Goal: Task Accomplishment & Management: Manage account settings

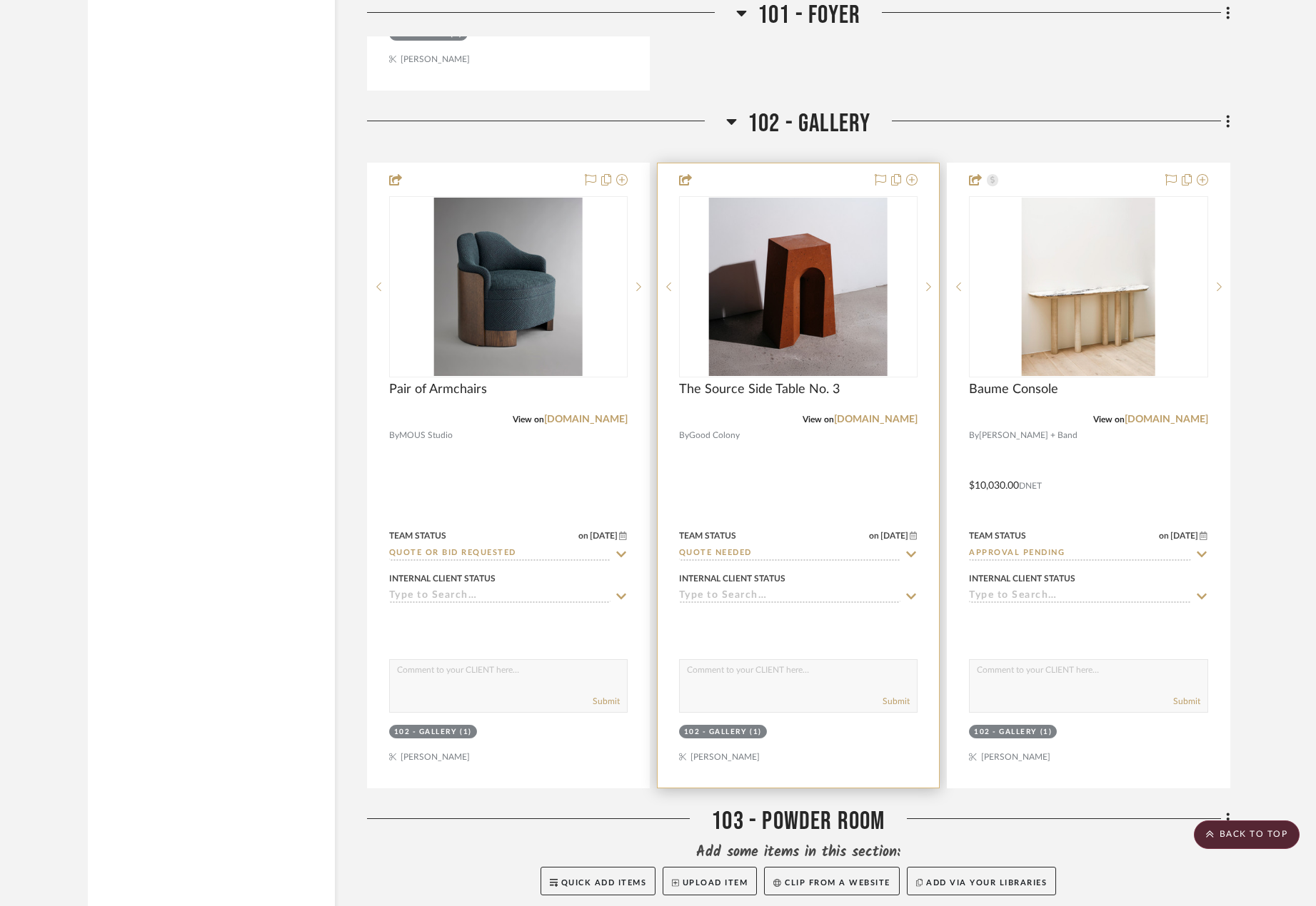
scroll to position [5638, 0]
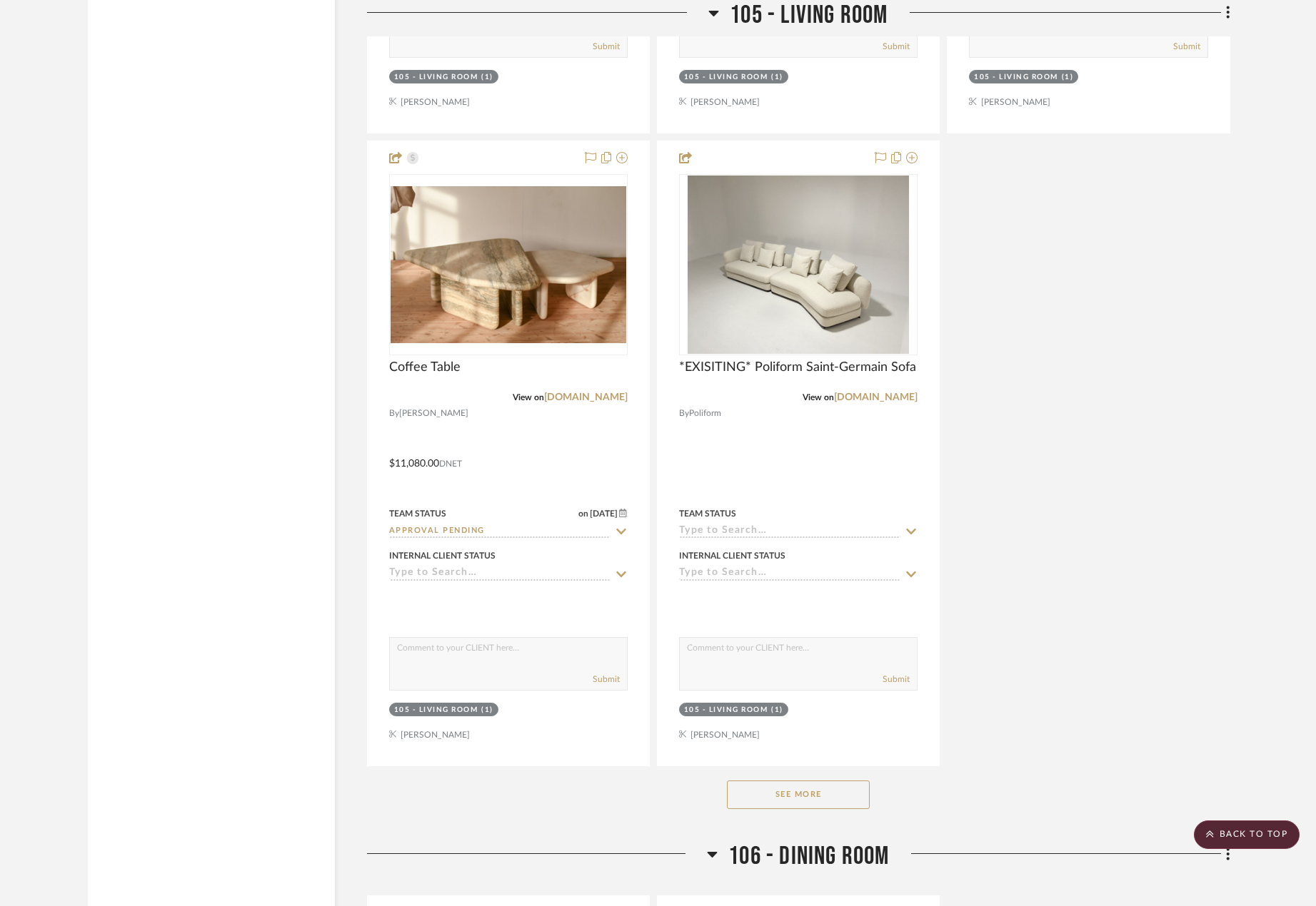
scroll to position [9920, 0]
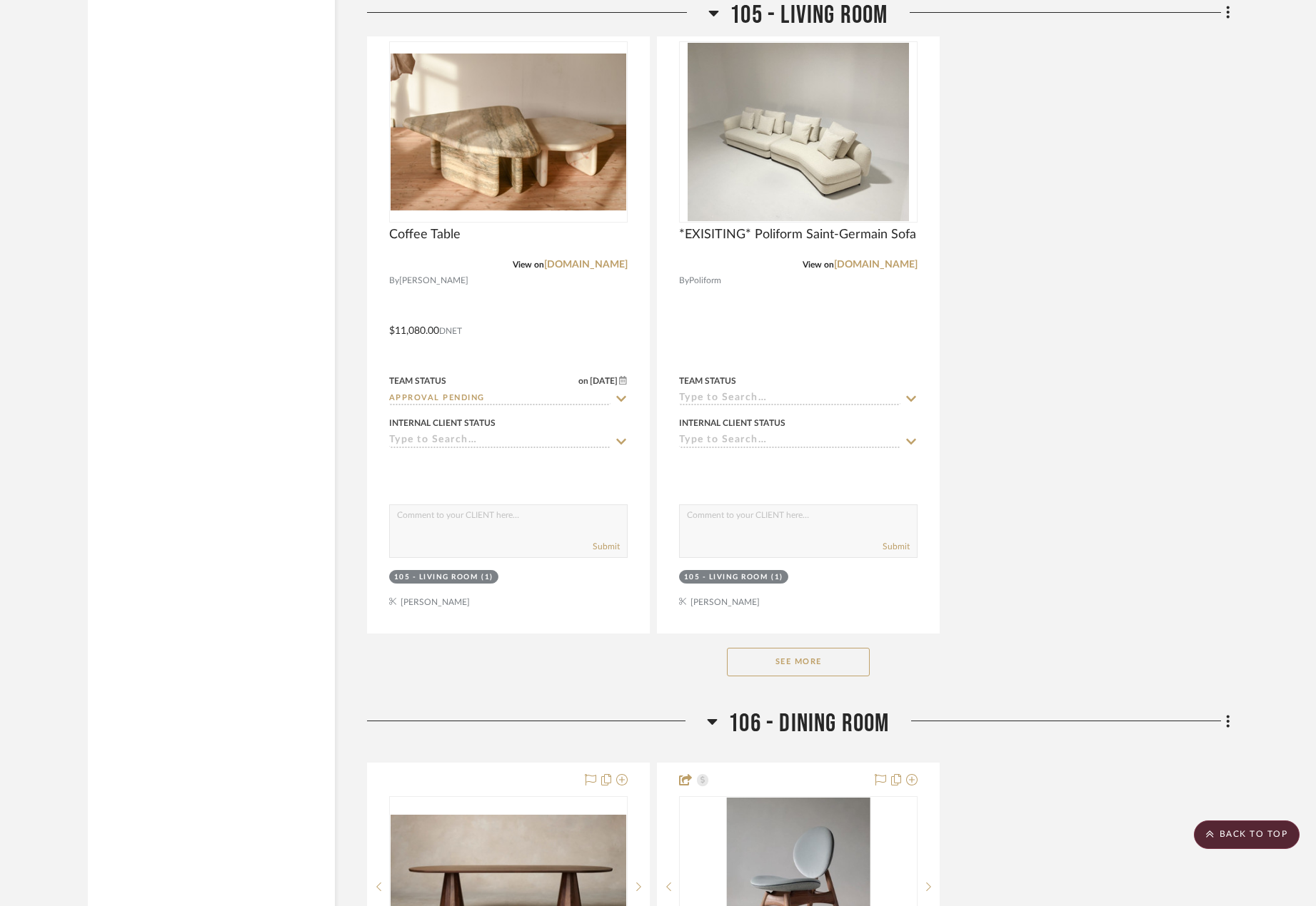
click at [833, 676] on button "See More" at bounding box center [798, 662] width 143 height 29
click at [831, 666] on button "See Less" at bounding box center [798, 662] width 143 height 29
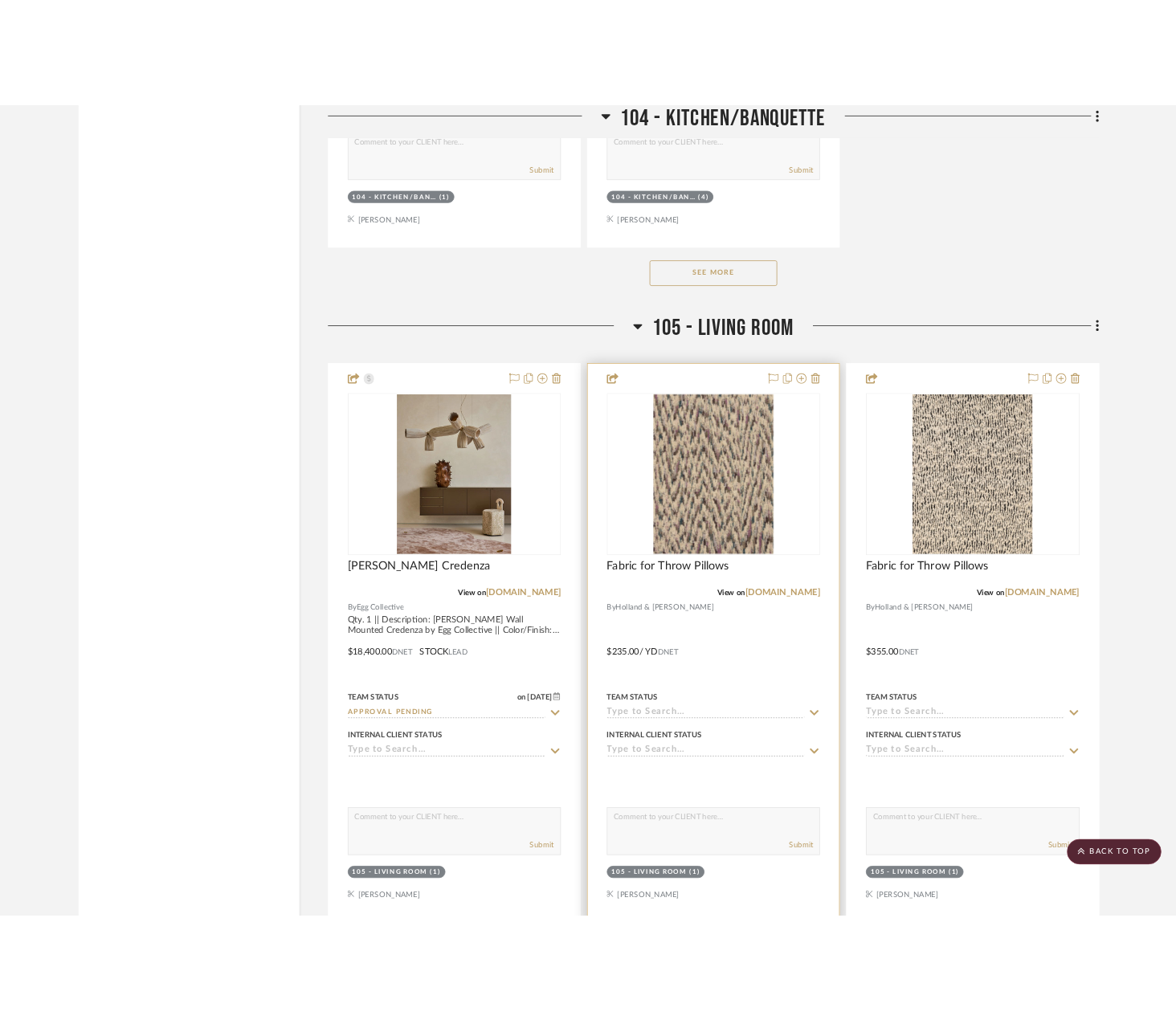
scroll to position [9401, 0]
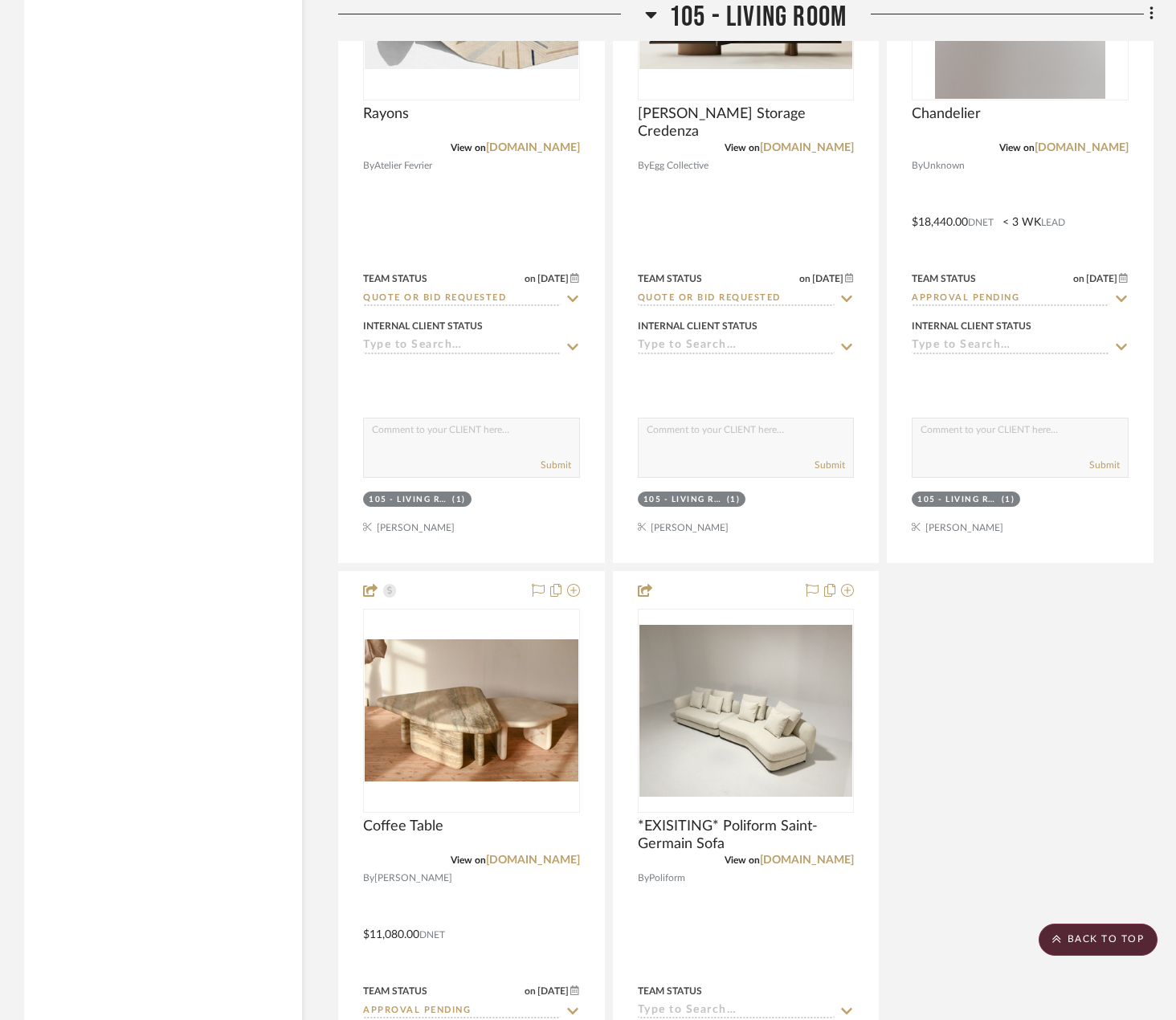
scroll to position [11169, 0]
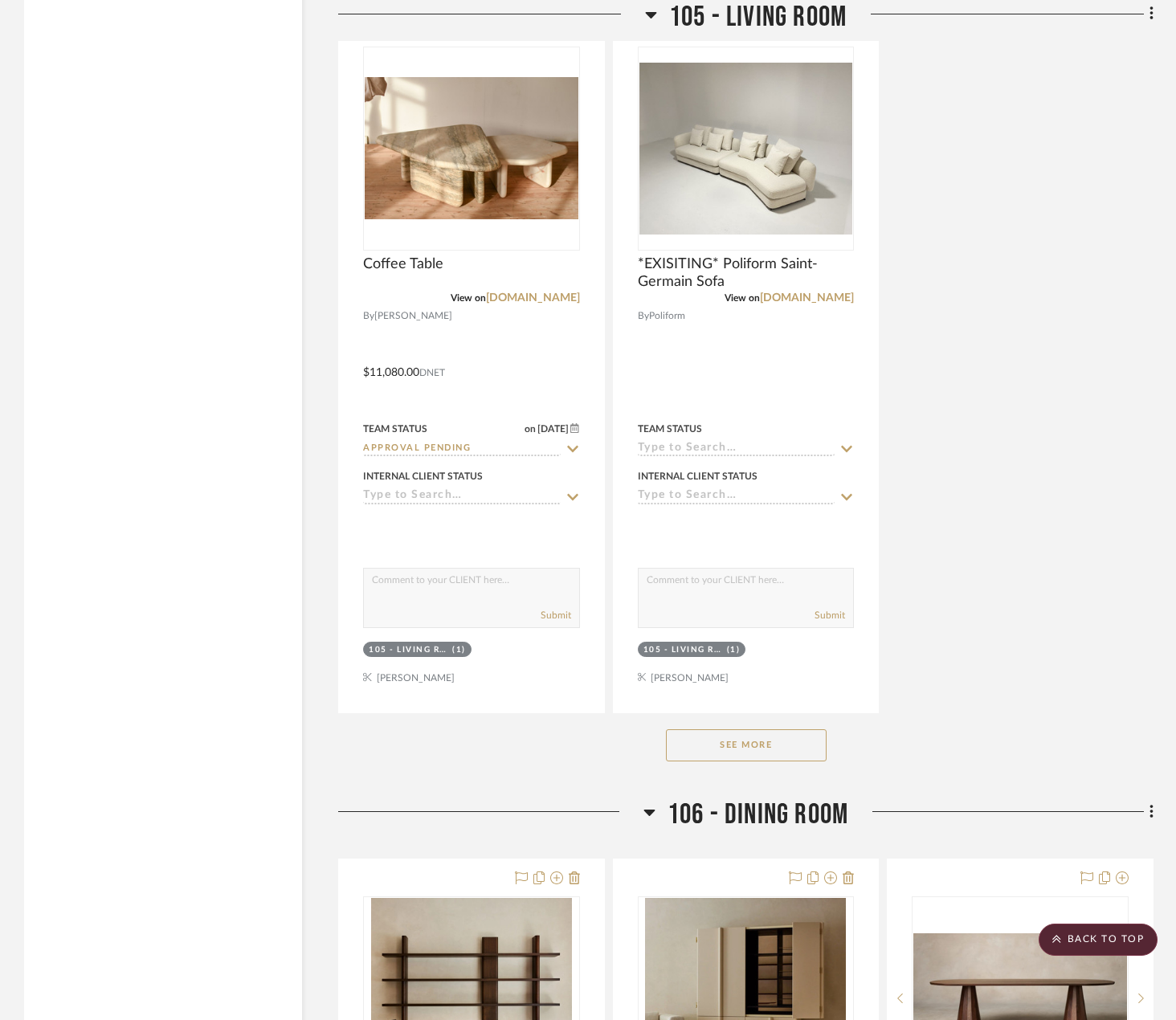
click at [785, 738] on button "See More" at bounding box center [746, 746] width 161 height 32
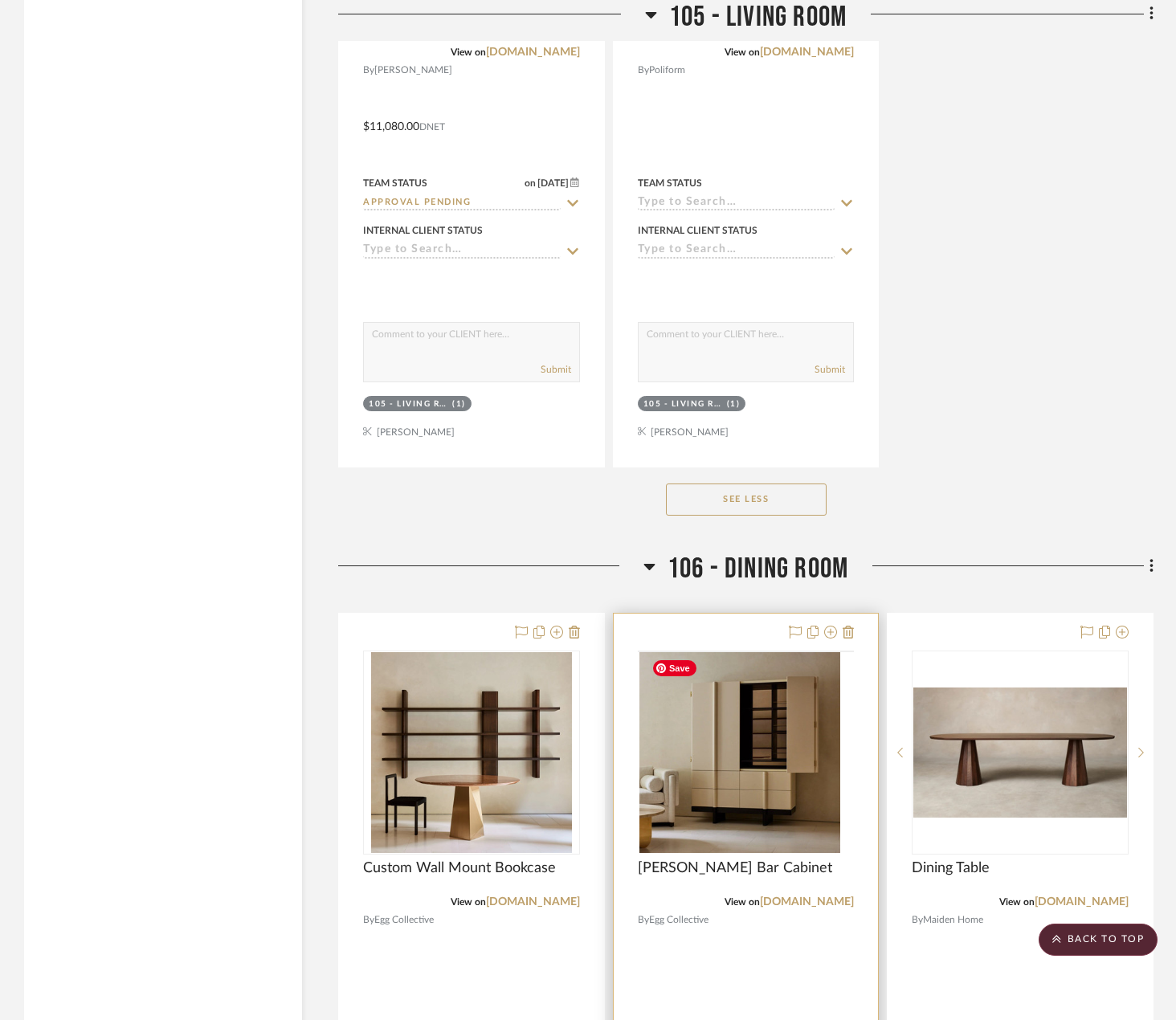
scroll to position [11651, 0]
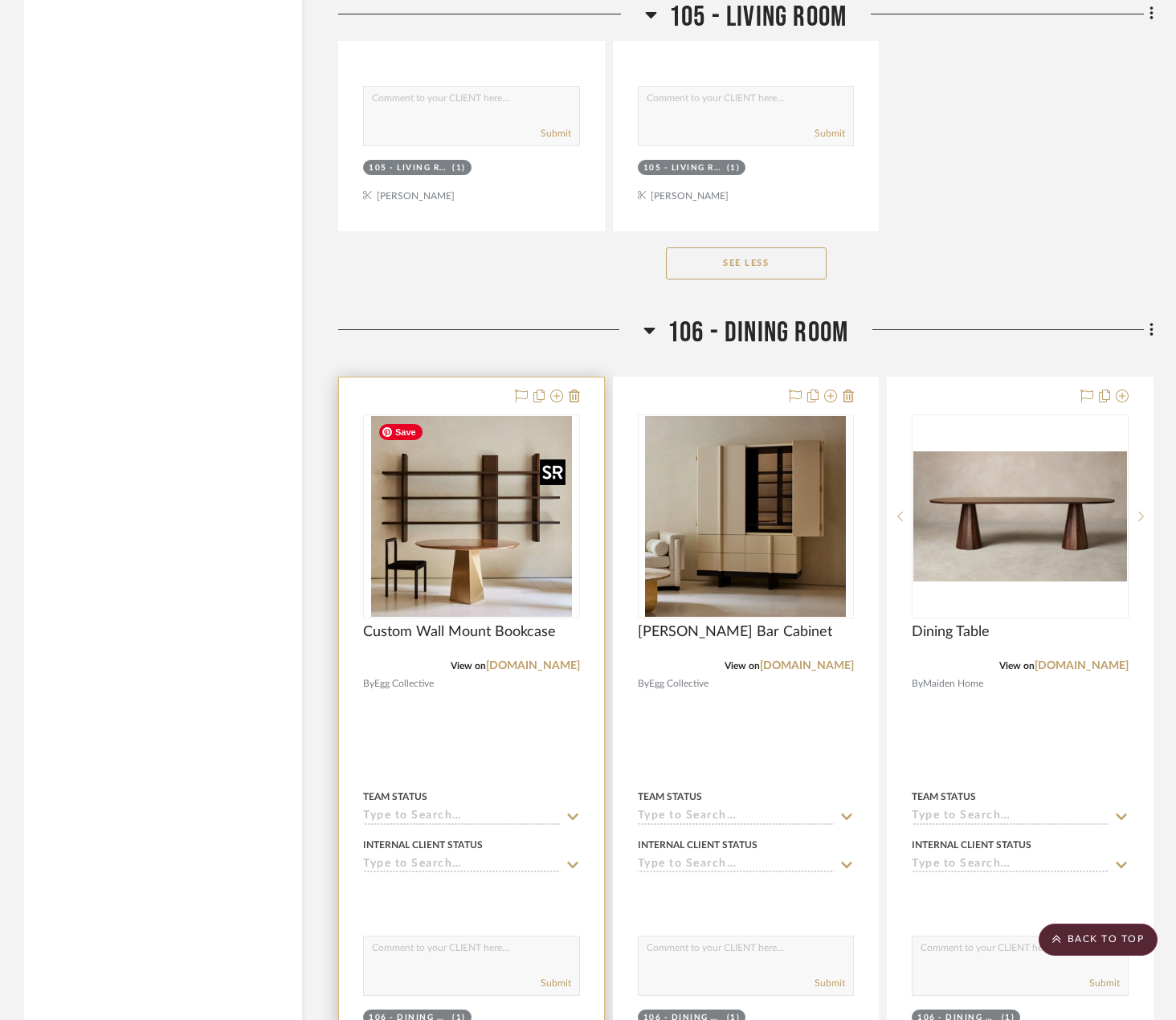
click at [0, 0] on img at bounding box center [0, 0] width 0 height 0
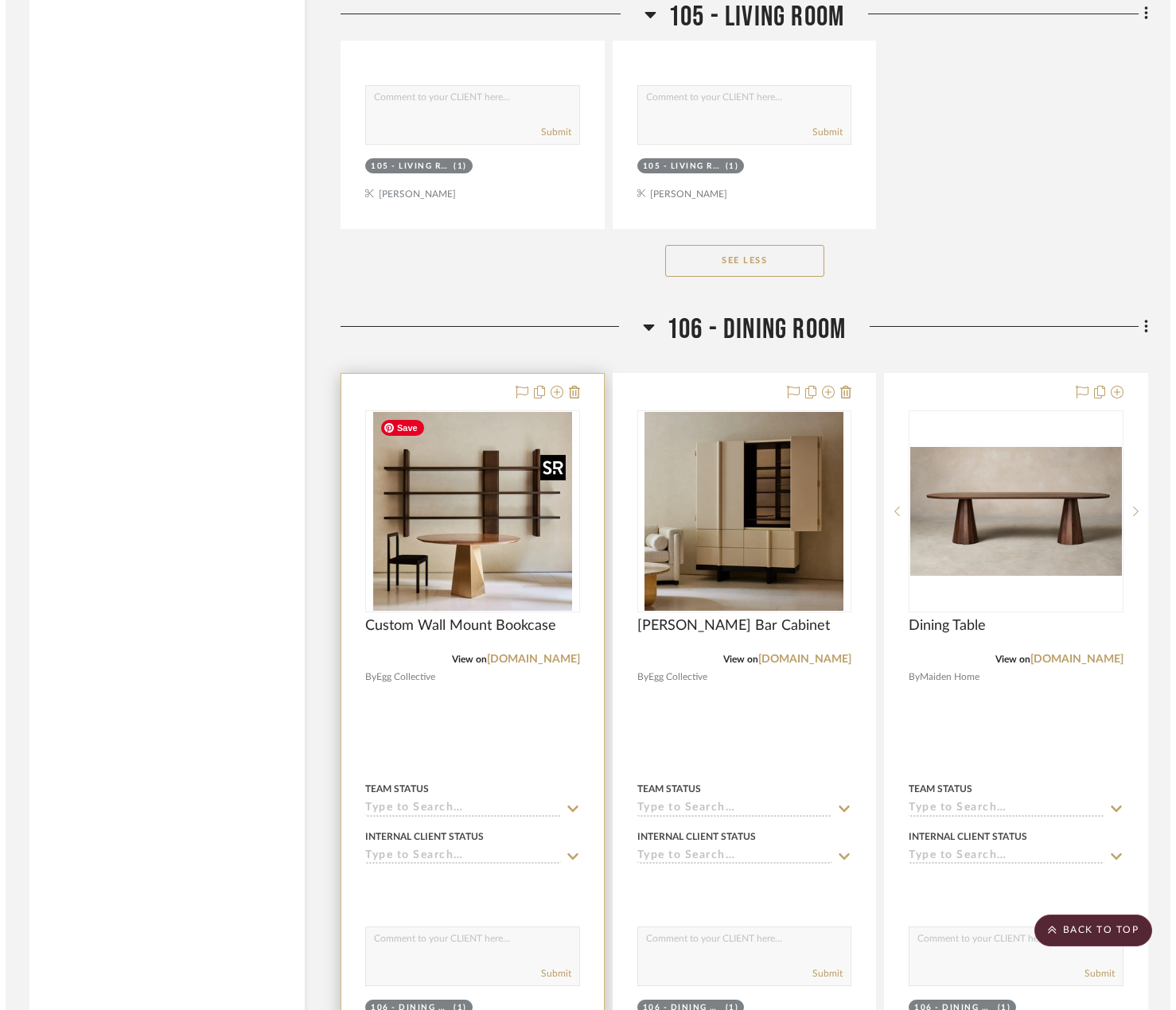
scroll to position [0, 0]
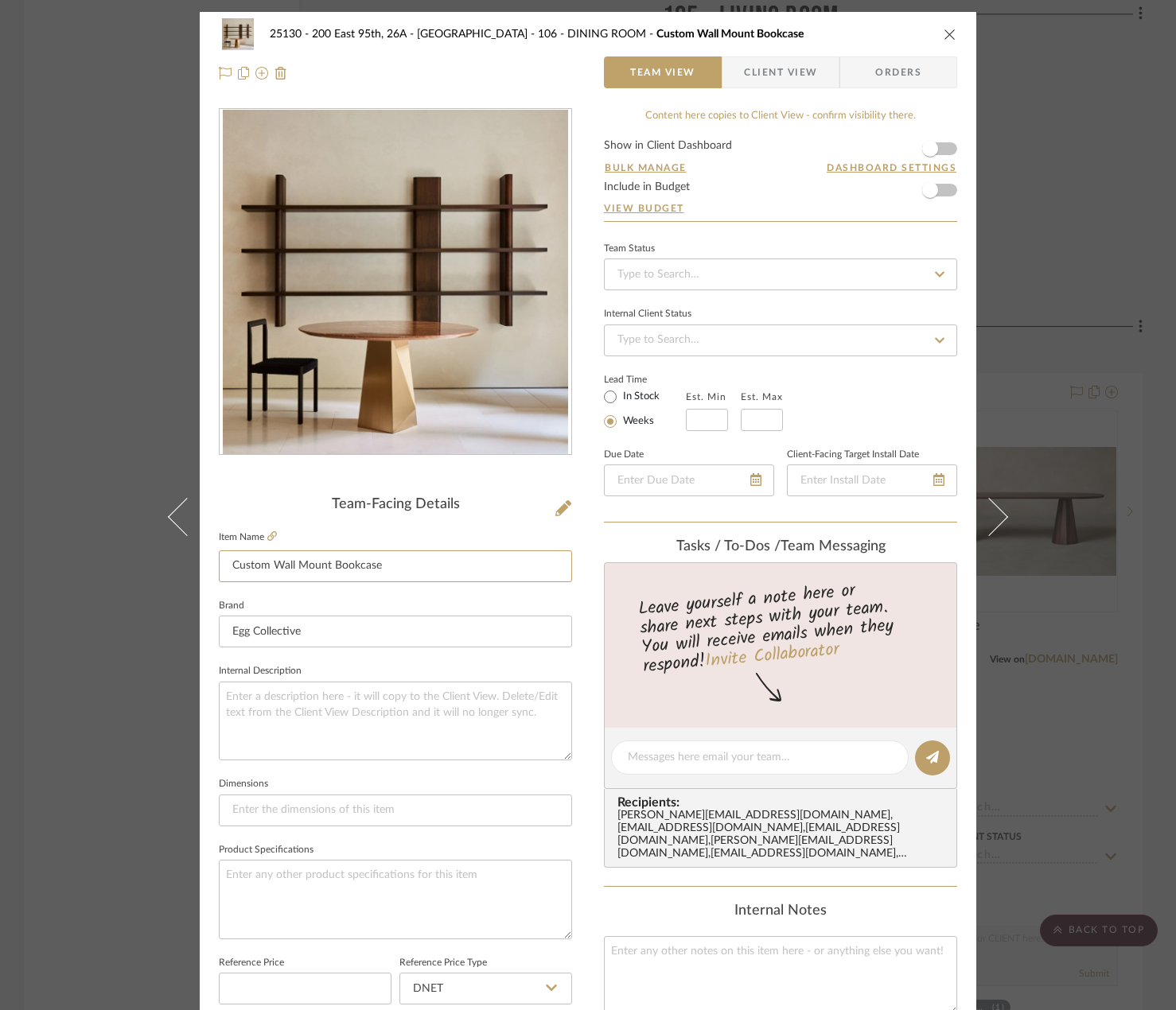
drag, startPoint x: 405, startPoint y: 561, endPoint x: 268, endPoint y: 586, distance: 139.3
click at [268, 586] on sr-form-field "Item Name Custom Wall Mount Bookcase" at bounding box center [395, 561] width 354 height 69
click at [556, 508] on icon at bounding box center [563, 508] width 16 height 16
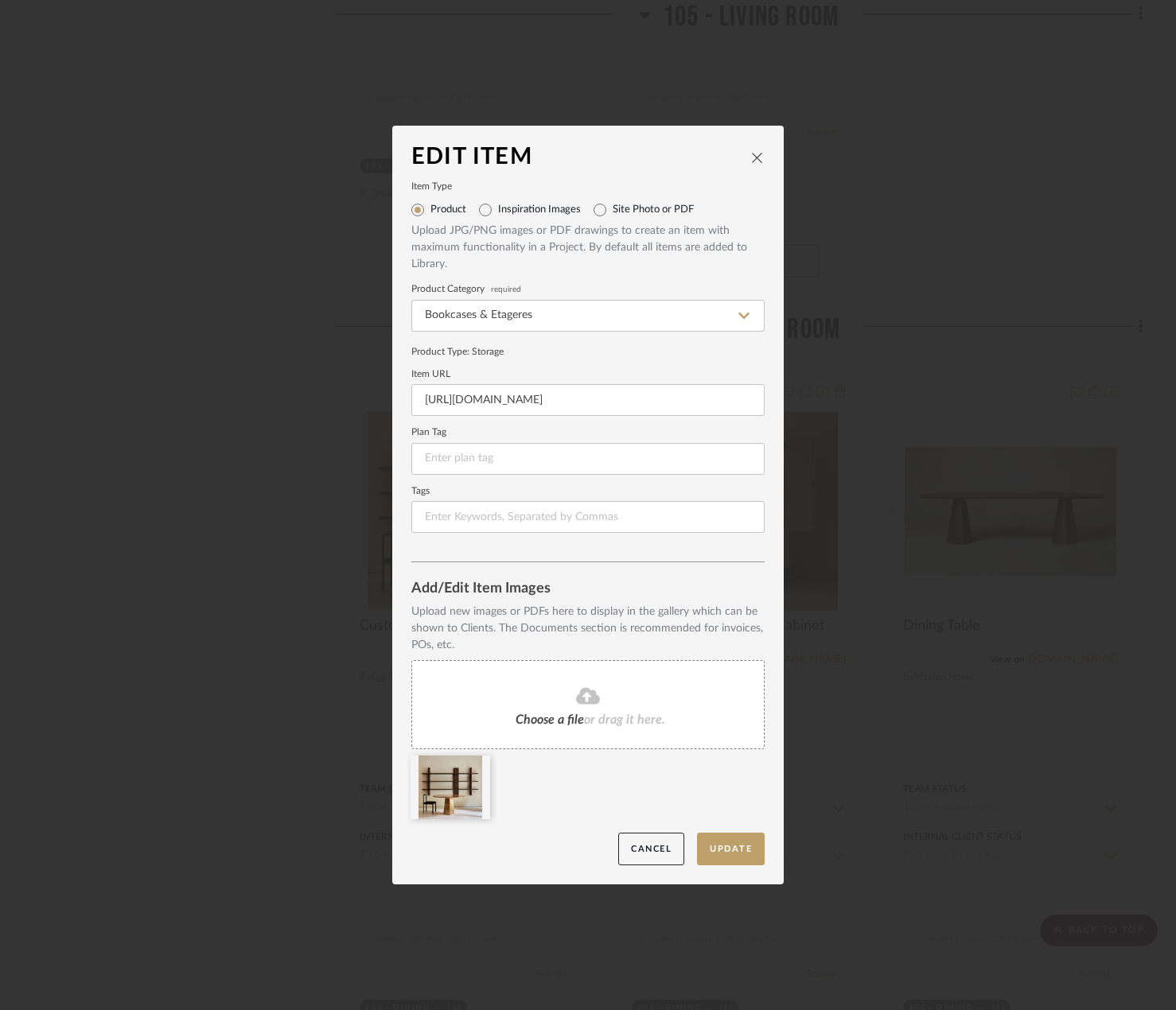
click at [560, 693] on fa-icon at bounding box center [588, 697] width 145 height 21
click at [739, 849] on button "Update" at bounding box center [731, 849] width 68 height 33
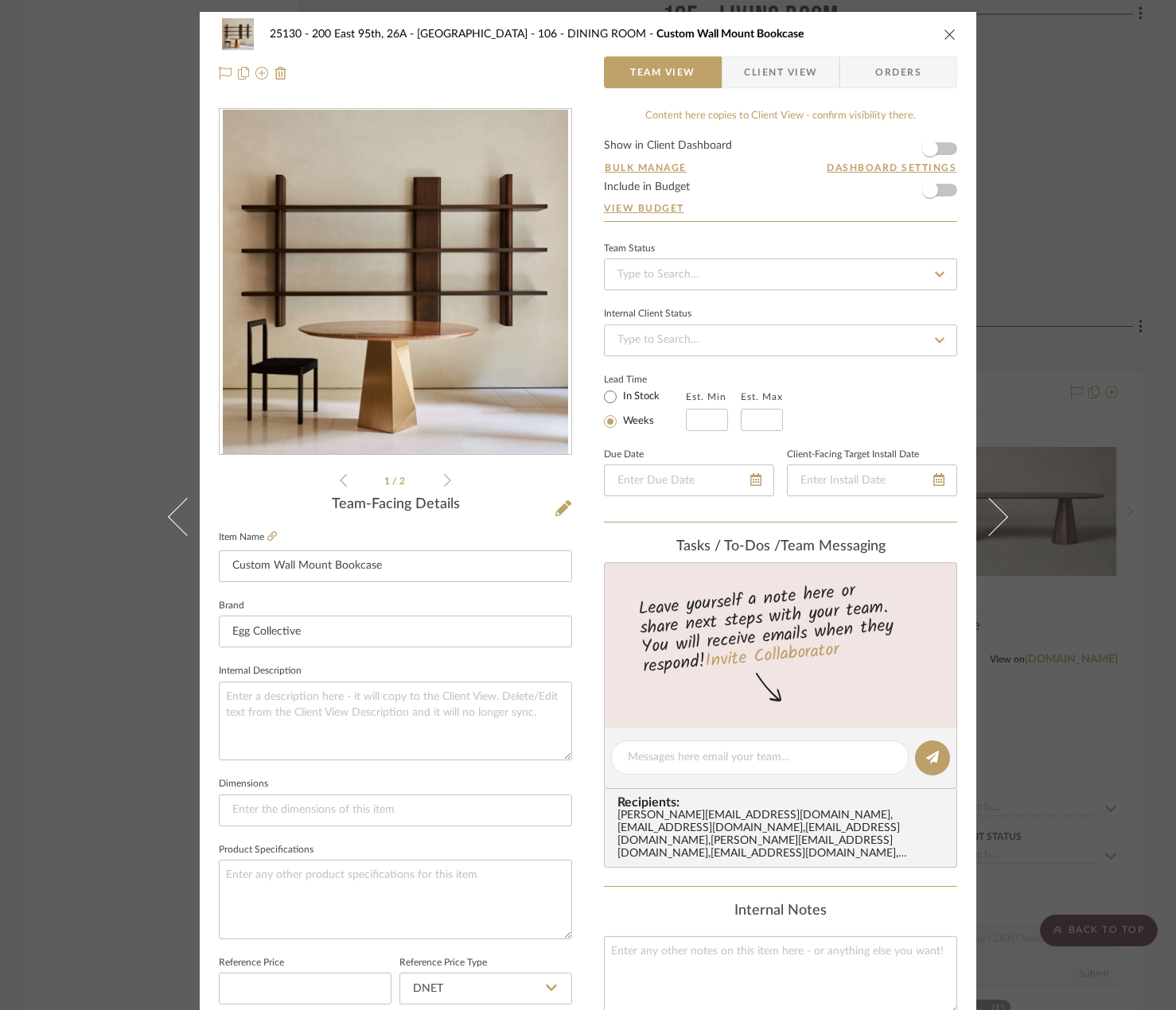
click at [1095, 460] on div "25130 - 200 East 95th, 26A - Kosheleva 106 - DINING ROOM Custom Wall Mount Book…" at bounding box center [588, 505] width 1176 height 1010
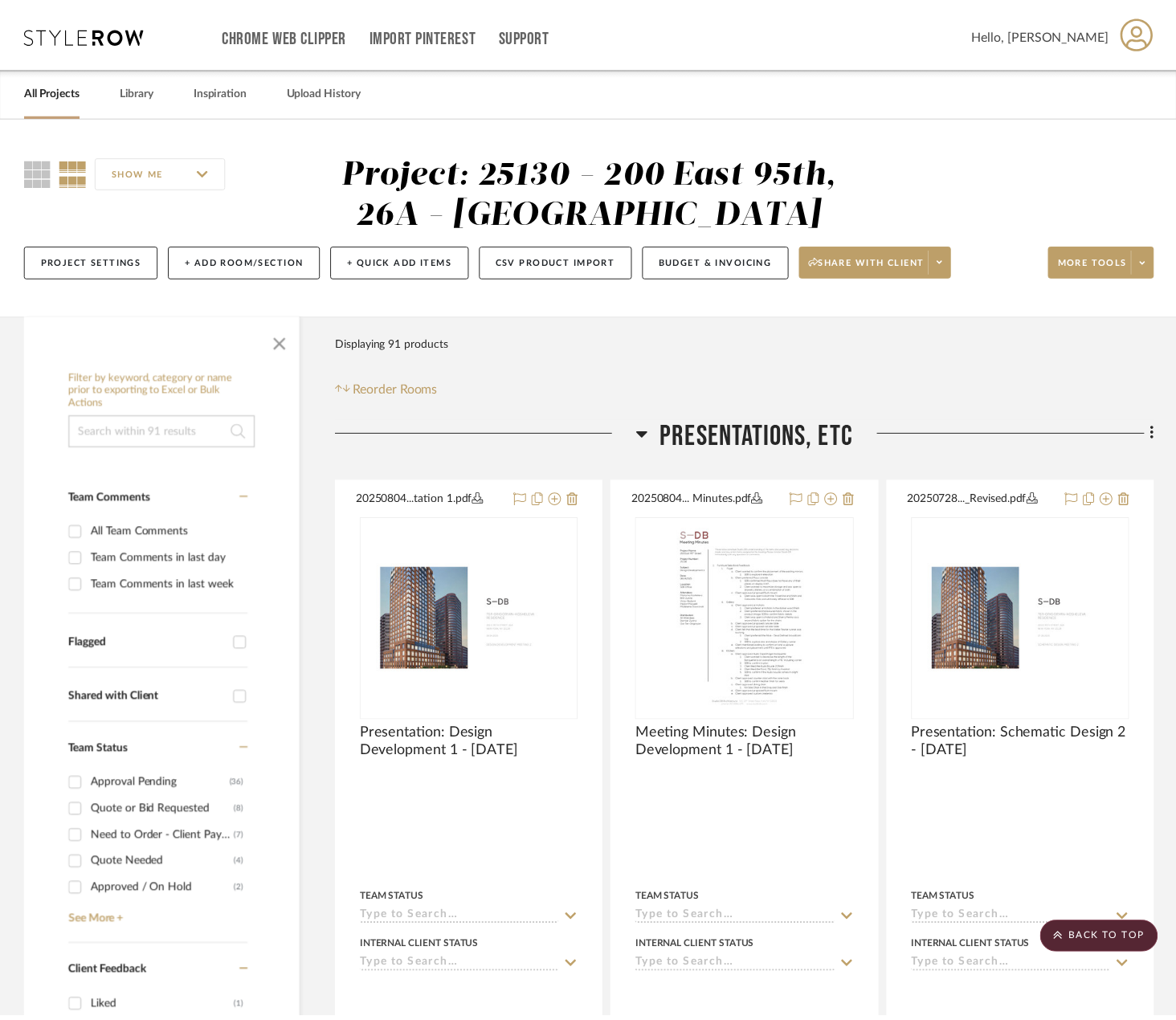
scroll to position [11651, 0]
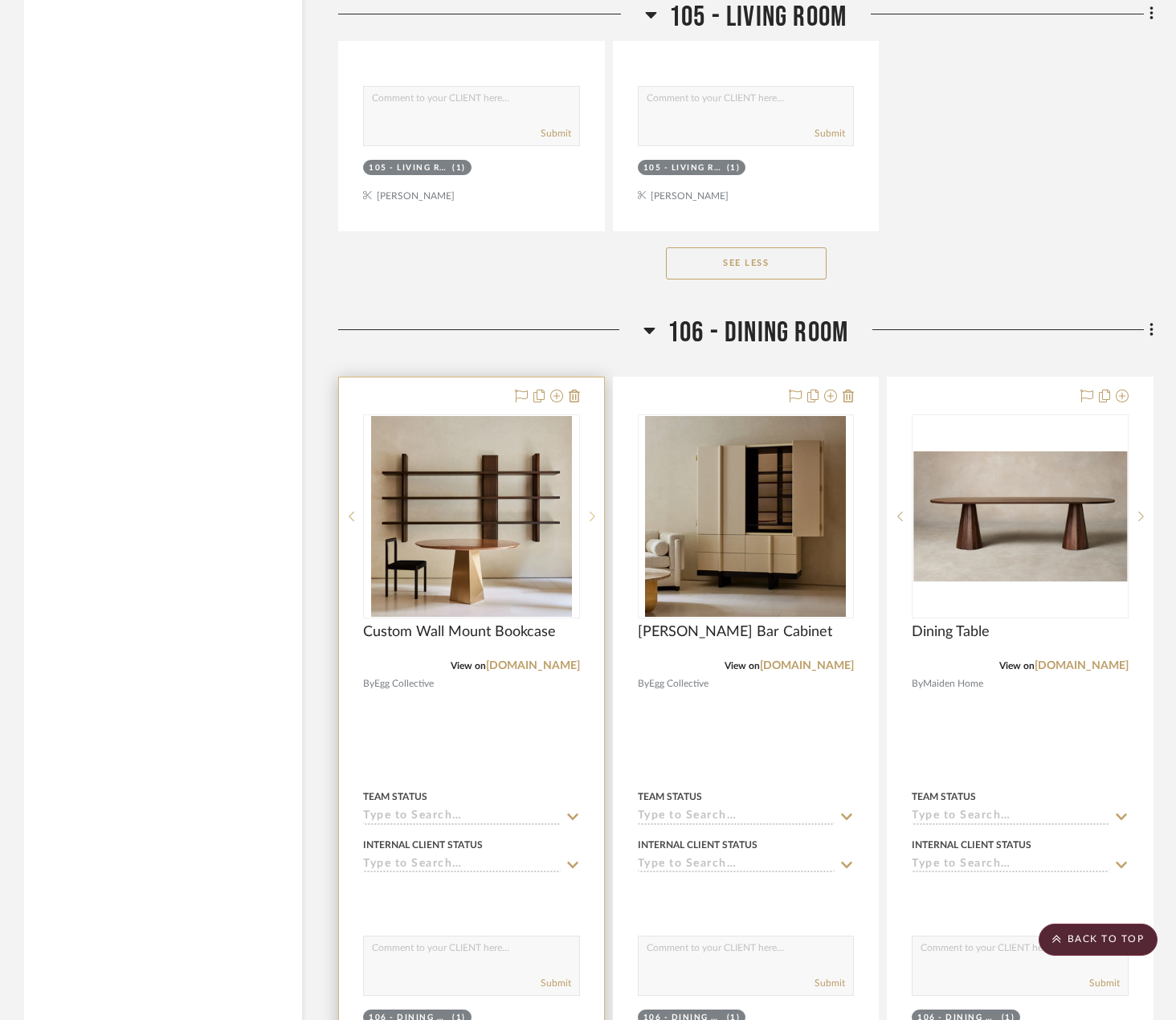
click at [589, 517] on icon at bounding box center [592, 517] width 6 height 11
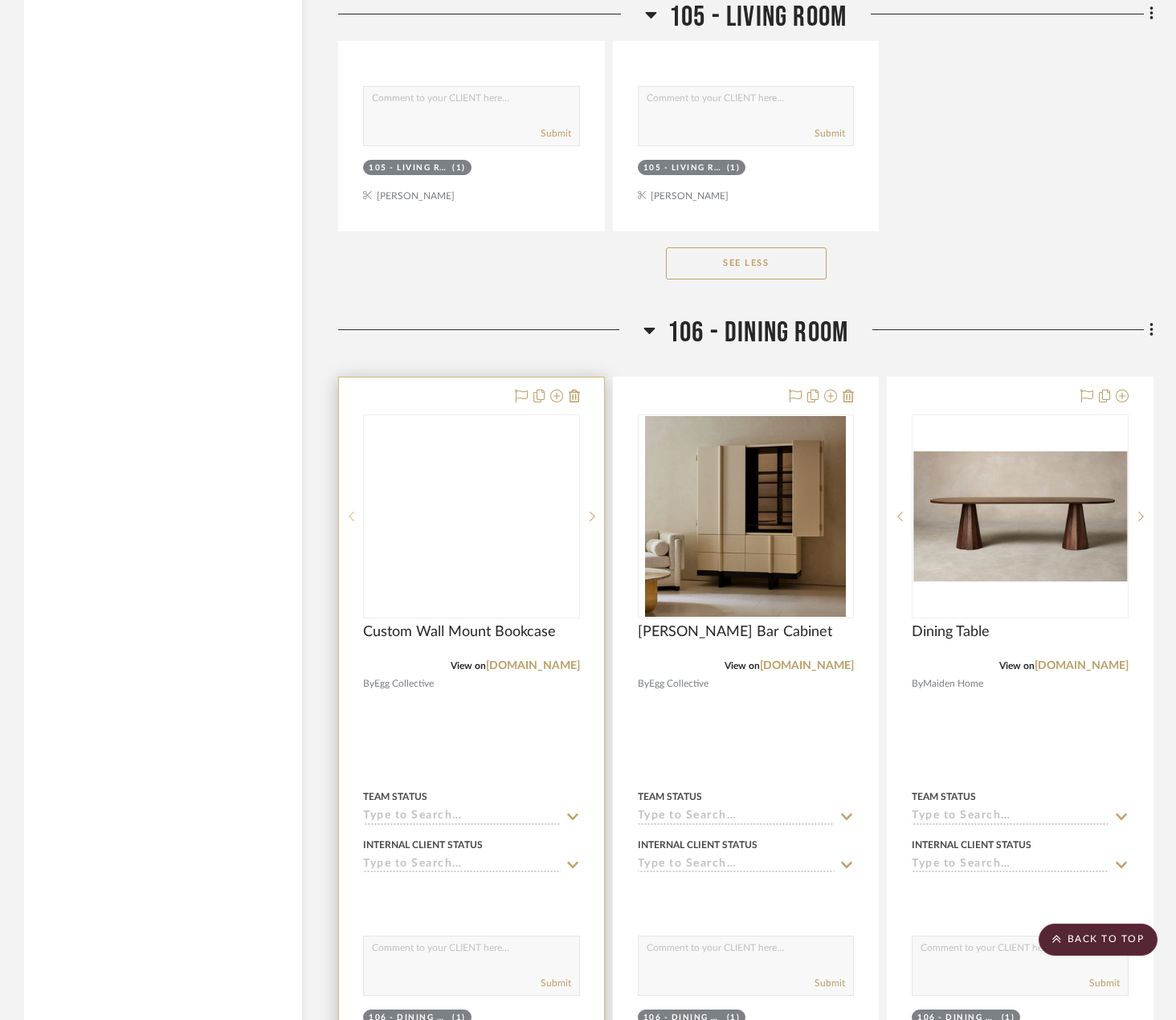
click at [354, 512] on sr-prev-btn at bounding box center [350, 517] width 24 height 11
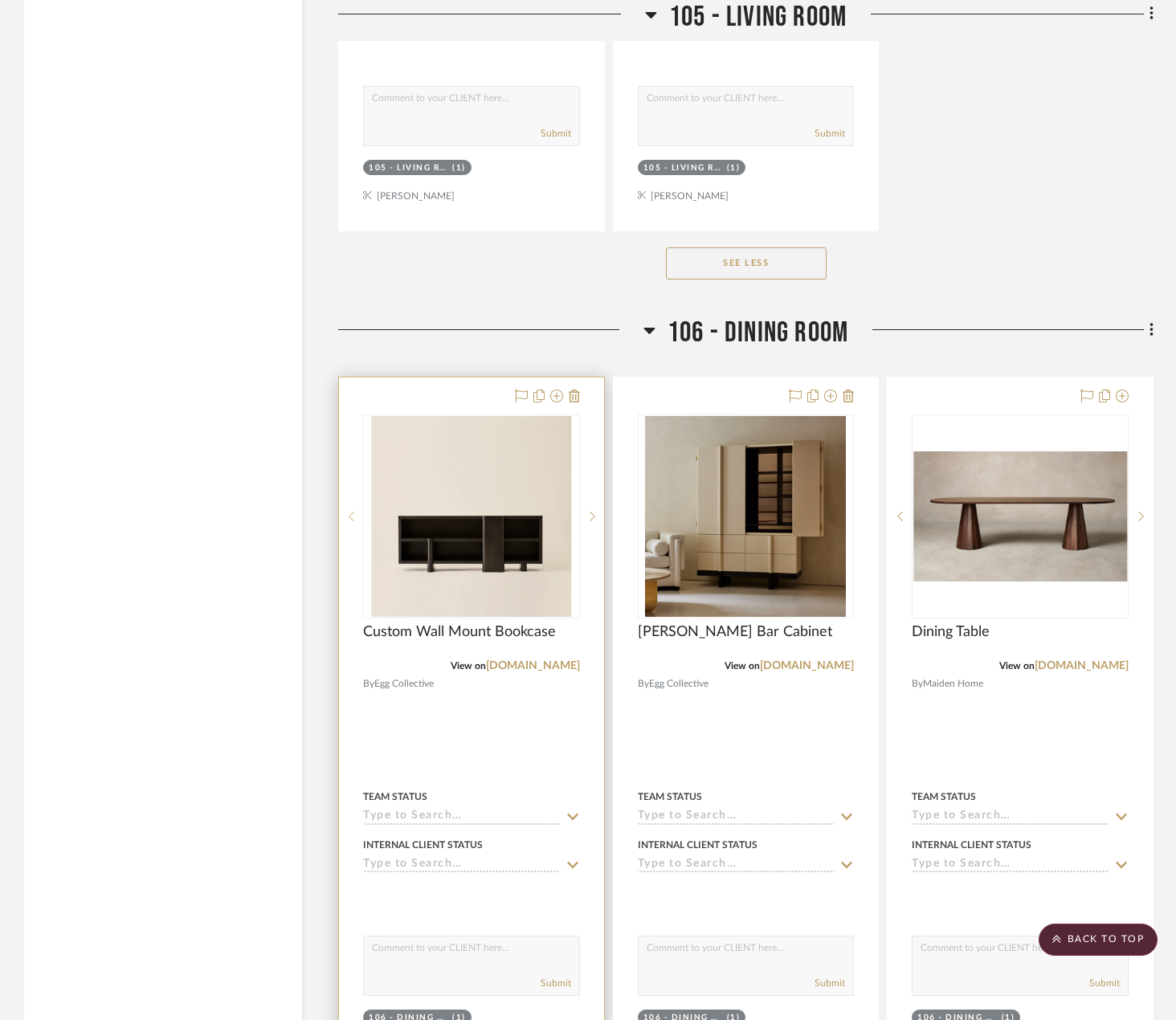
click at [350, 515] on icon at bounding box center [351, 517] width 6 height 11
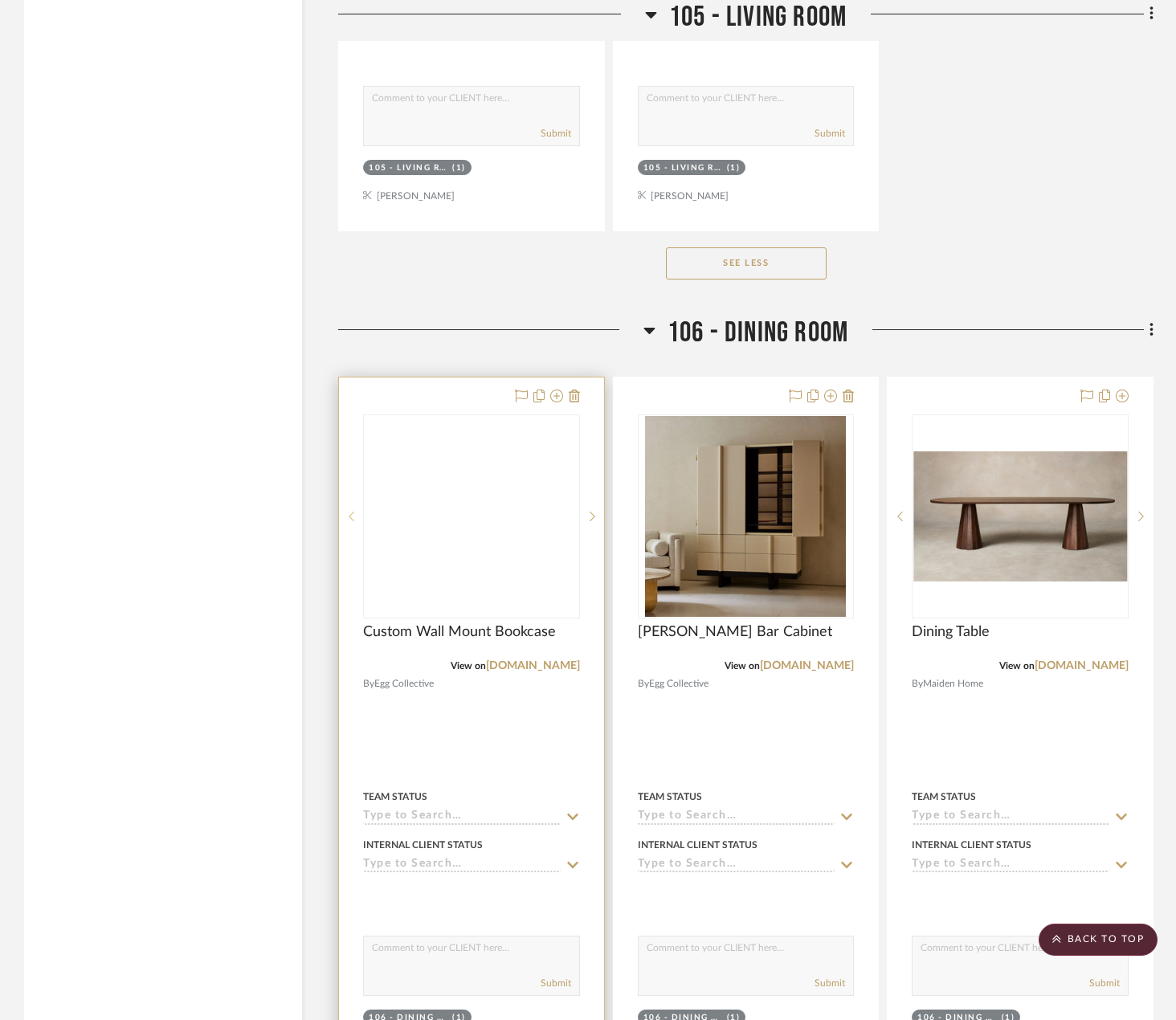
click at [350, 516] on icon at bounding box center [351, 516] width 6 height 10
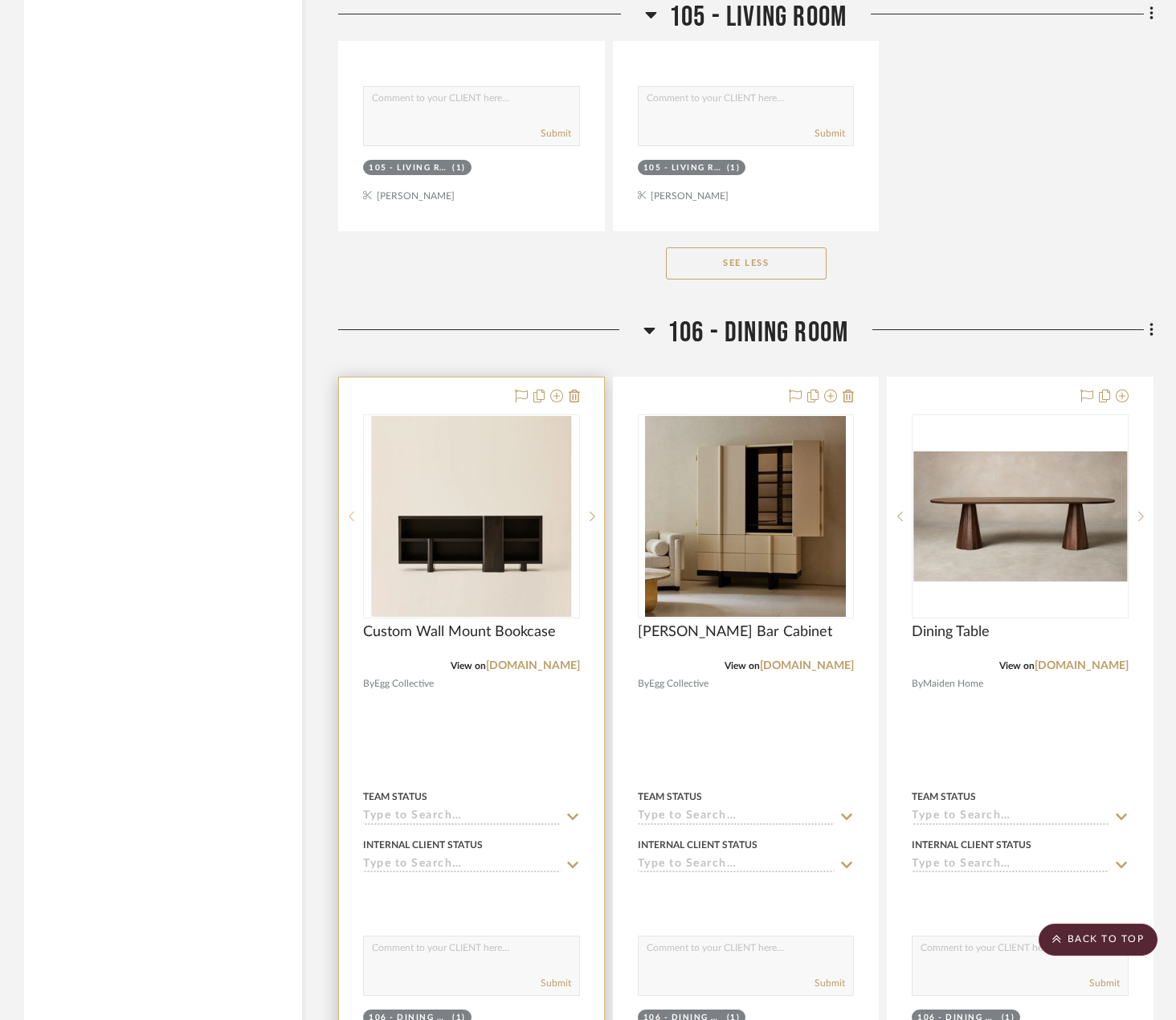
click at [350, 516] on icon at bounding box center [351, 516] width 6 height 10
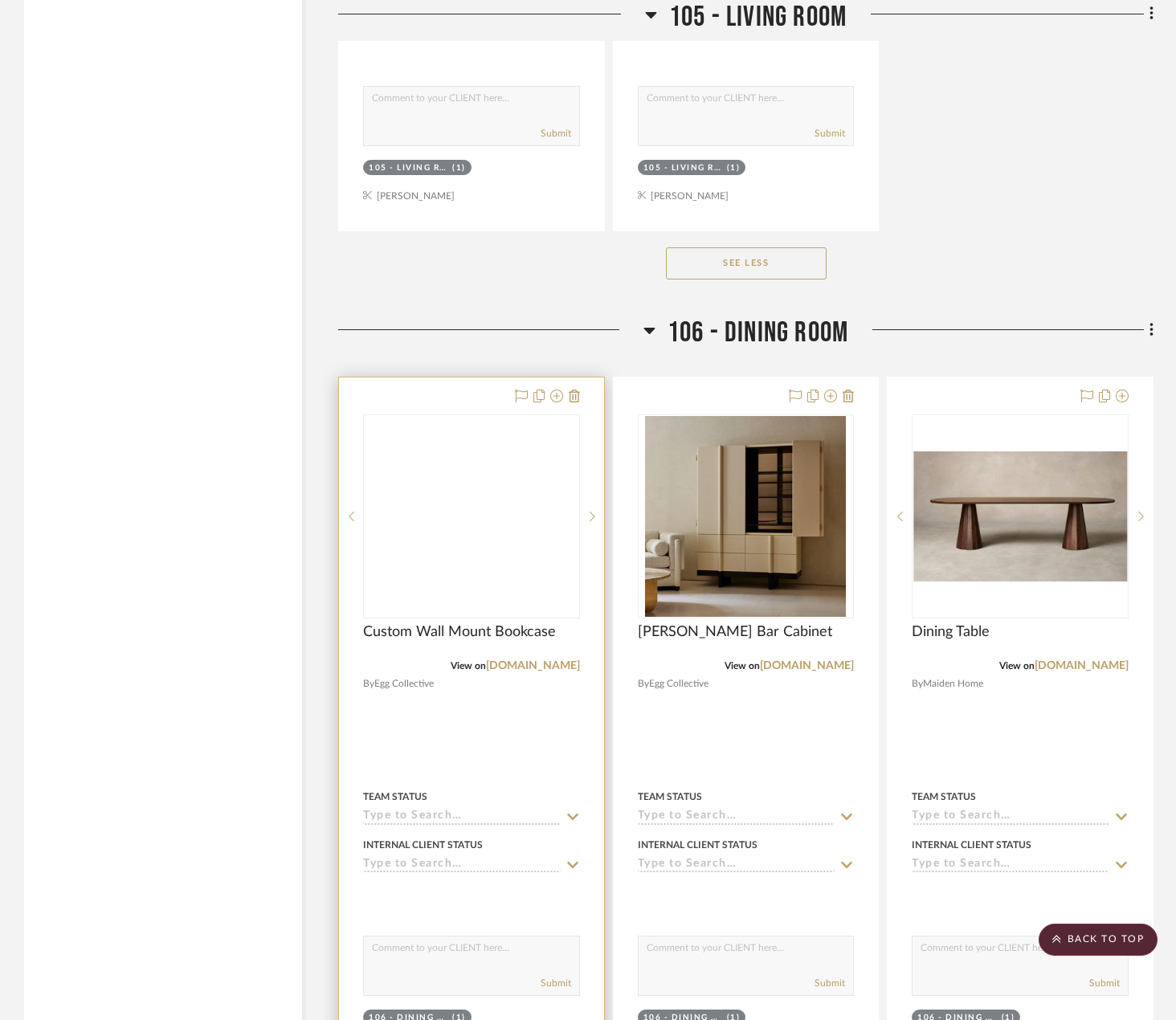
drag, startPoint x: 490, startPoint y: 567, endPoint x: 488, endPoint y: 599, distance: 32.1
click at [491, 567] on div at bounding box center [471, 516] width 215 height 203
click at [494, 625] on span "Custom Wall Mount Bookcase" at bounding box center [459, 632] width 192 height 18
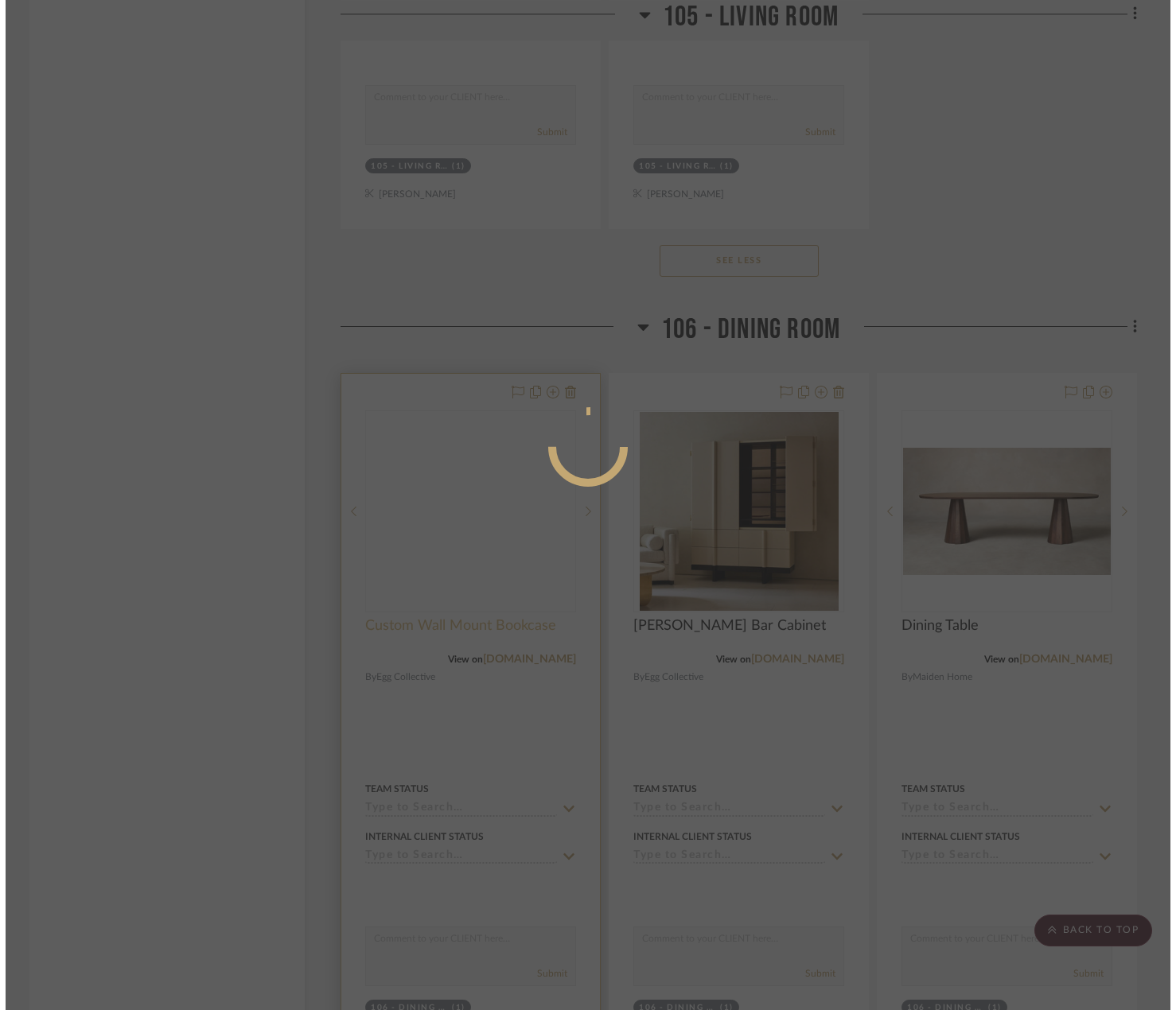
scroll to position [0, 0]
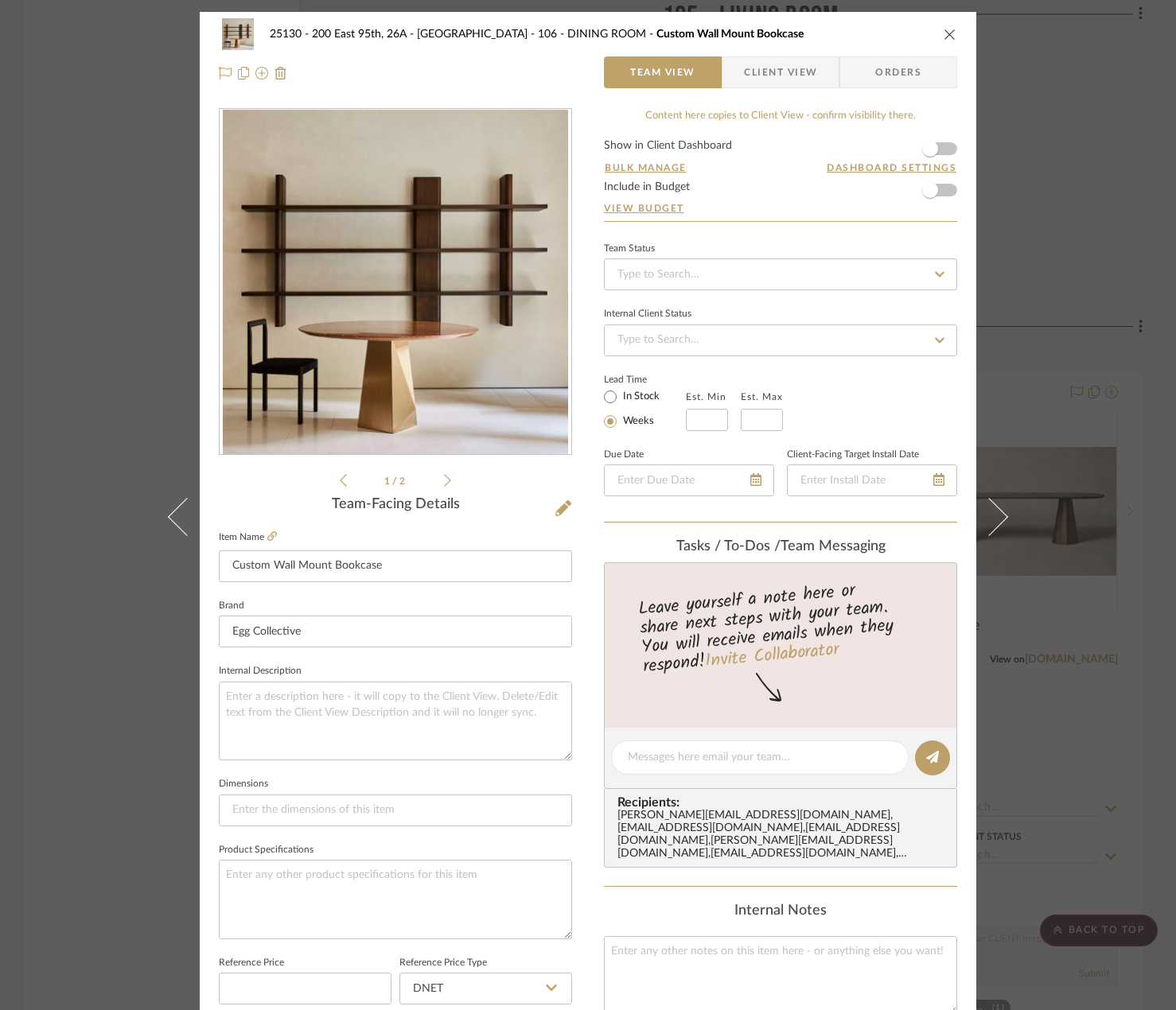
click at [444, 479] on icon at bounding box center [448, 480] width 8 height 14
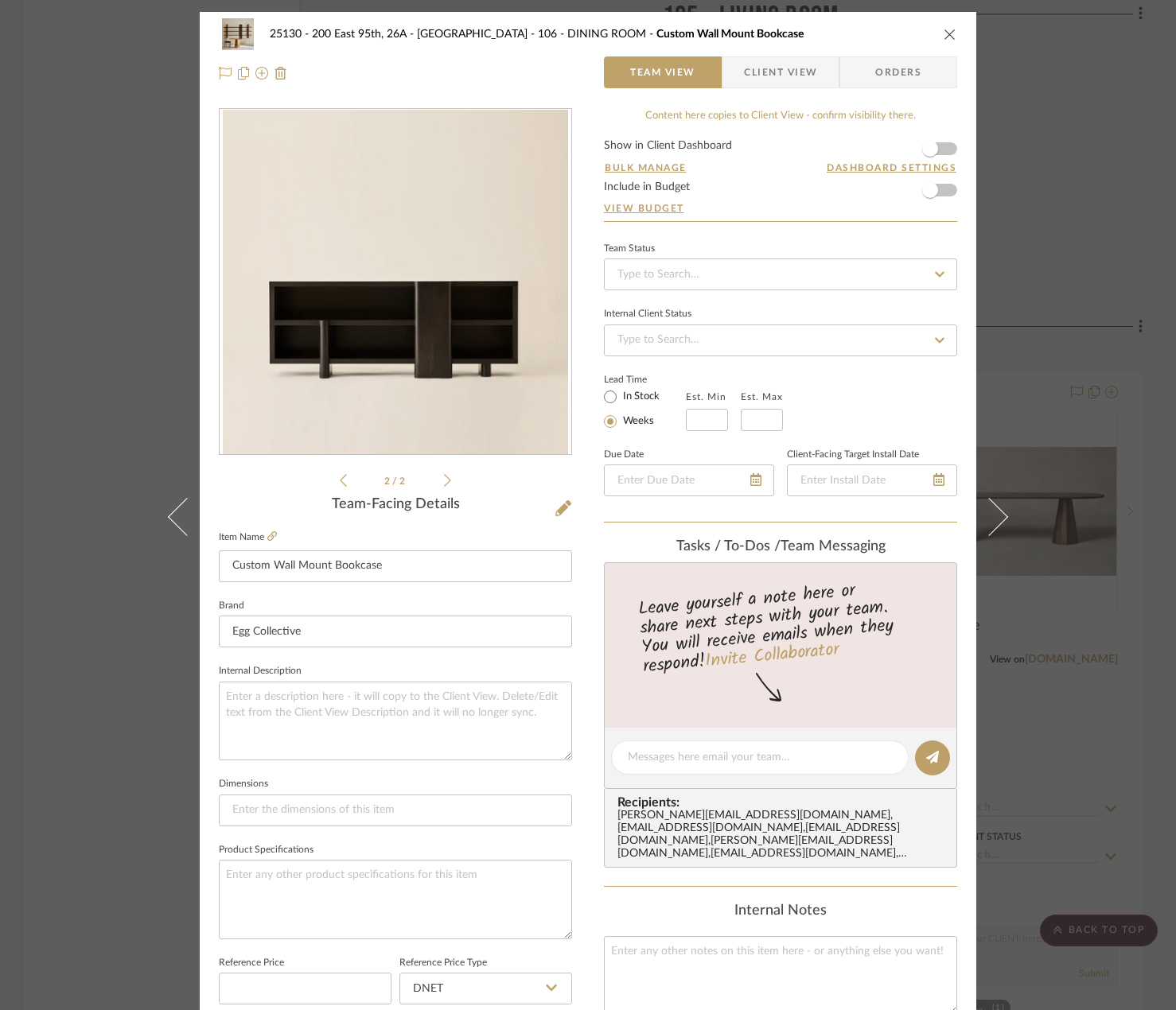
click at [329, 478] on div "2 / 2" at bounding box center [395, 299] width 354 height 382
click at [340, 480] on icon at bounding box center [343, 480] width 8 height 14
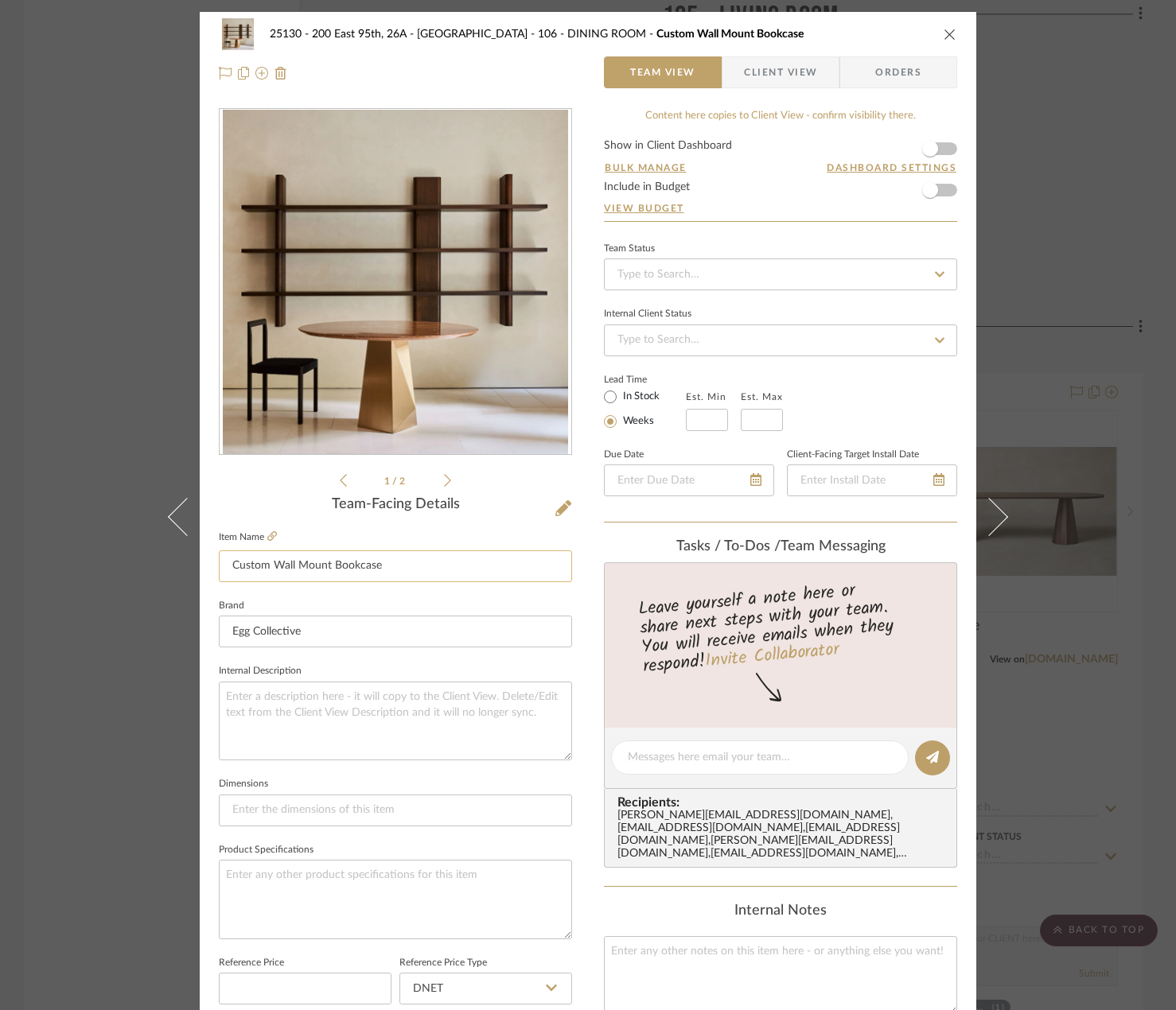
click at [400, 565] on input "Custom Wall Mount Bookcase" at bounding box center [395, 567] width 354 height 32
drag, startPoint x: 399, startPoint y: 563, endPoint x: 293, endPoint y: 584, distance: 108.1
click at [293, 584] on sr-form-field "Item Name Custom Wall Mount Bookcase" at bounding box center [395, 561] width 354 height 69
type input "Custom Wall Unit and Credenza"
click at [405, 710] on textarea at bounding box center [395, 721] width 354 height 79
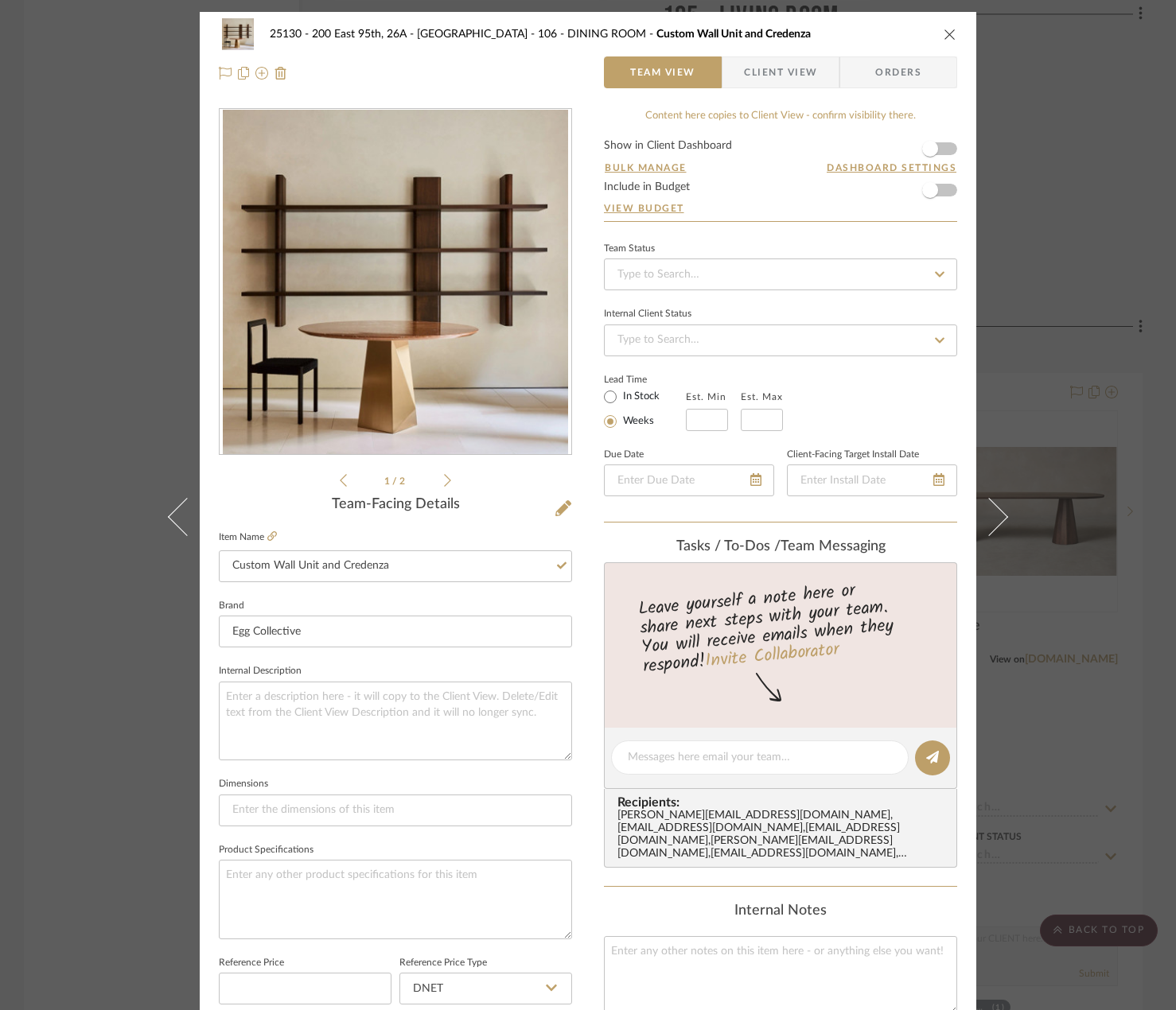
click at [1126, 279] on div "25130 - 200 East 95th, 26A - Kosheleva 106 - DINING ROOM Custom Wall Unit and C…" at bounding box center [588, 505] width 1176 height 1010
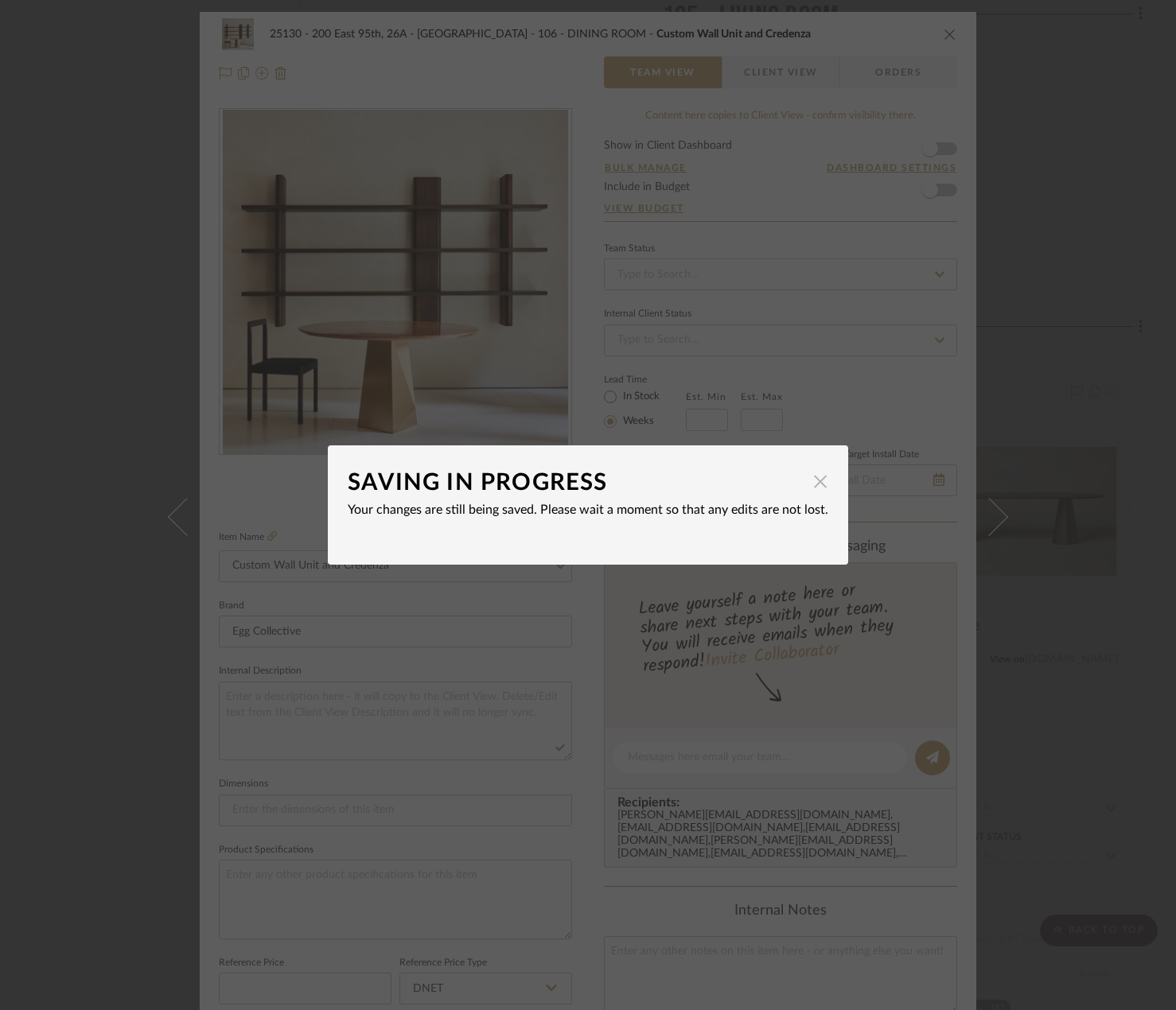
click at [819, 472] on span "button" at bounding box center [820, 482] width 32 height 32
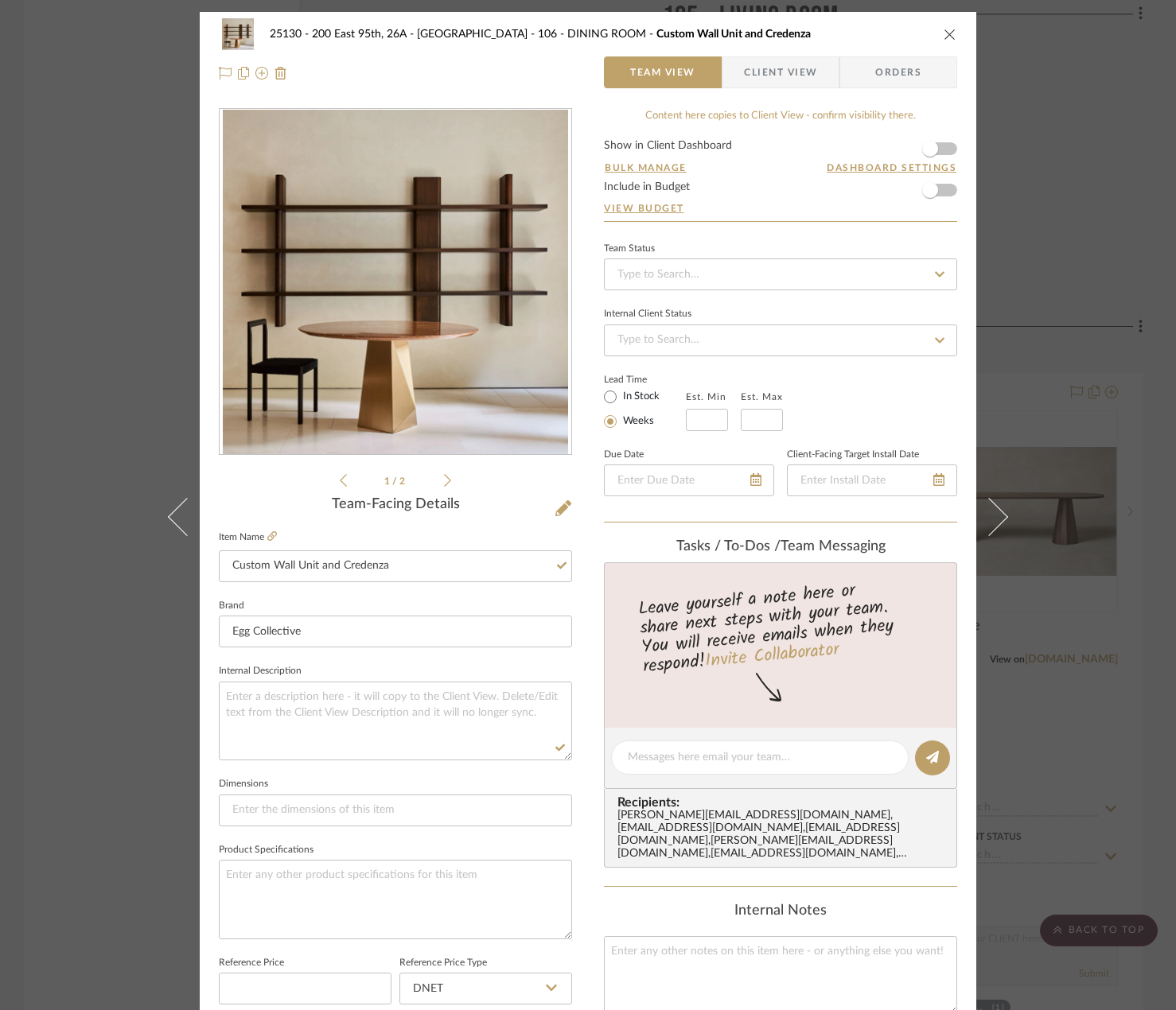
click at [1086, 328] on div "25130 - 200 East 95th, 26A - Kosheleva 106 - DINING ROOM Custom Wall Unit and C…" at bounding box center [588, 505] width 1176 height 1010
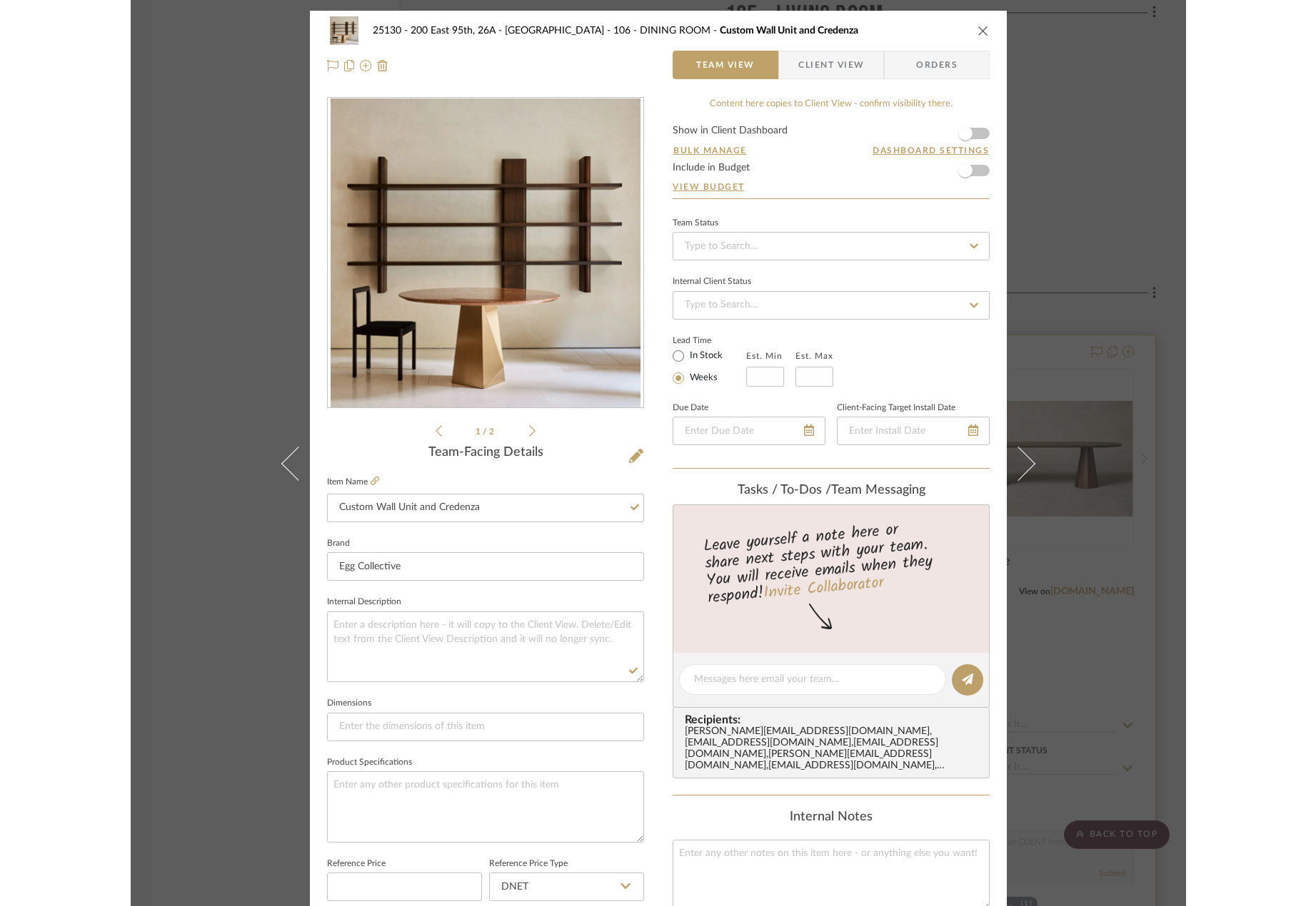
scroll to position [10349, 0]
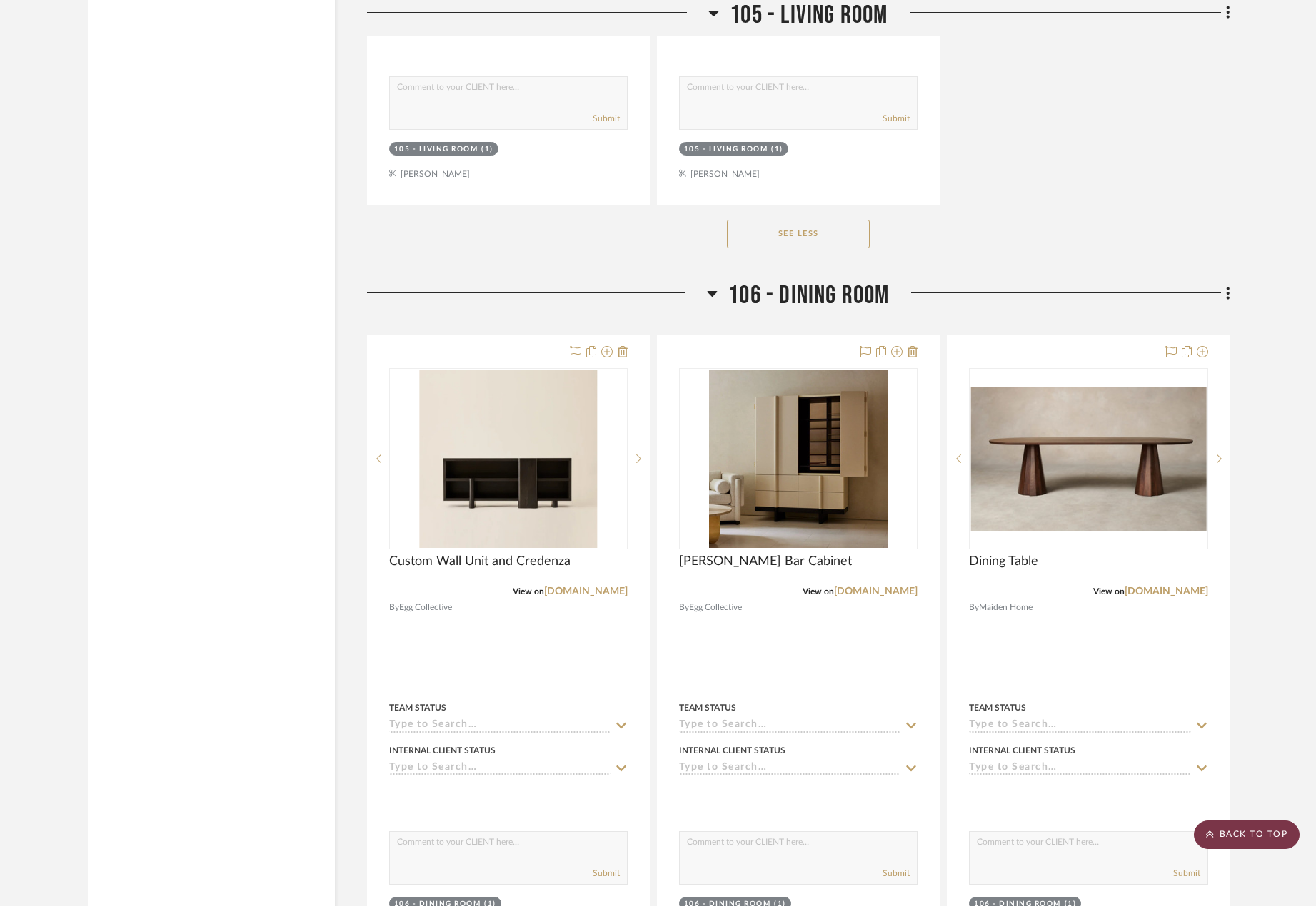
click at [1054, 843] on scroll-to-top-button "BACK TO TOP" at bounding box center [1247, 835] width 106 height 29
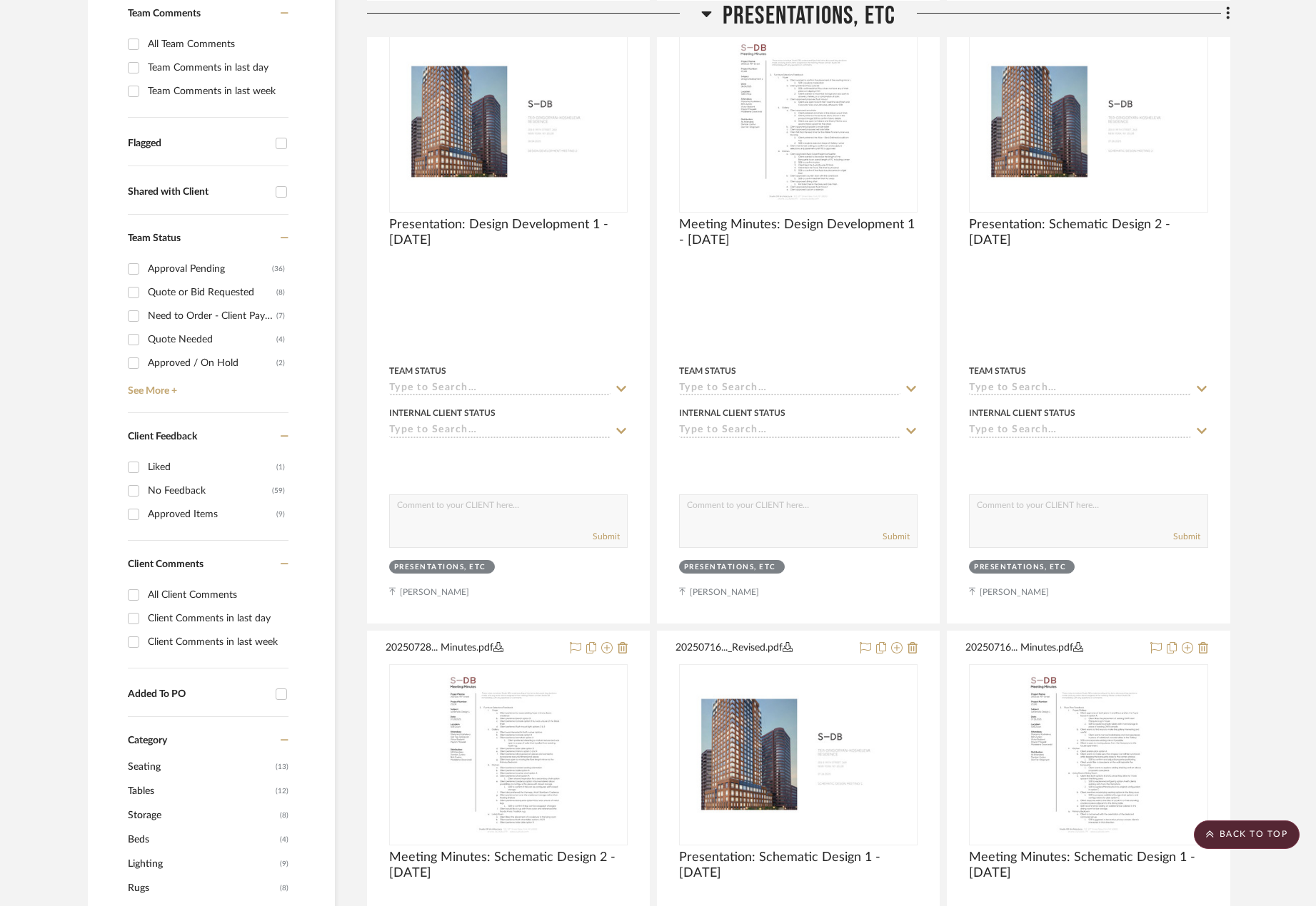
scroll to position [357, 0]
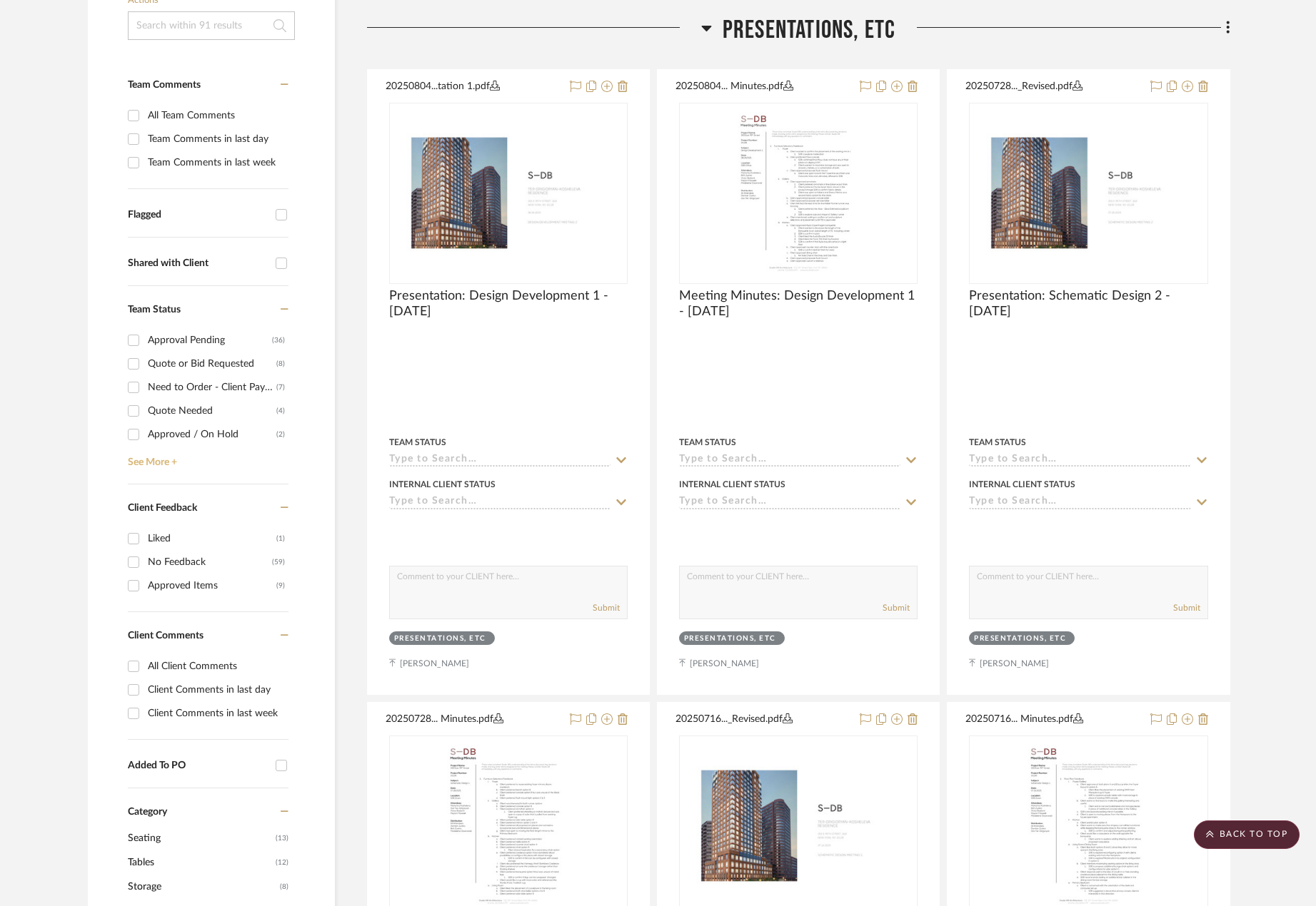
click at [153, 464] on link "See More +" at bounding box center [206, 457] width 164 height 23
click at [199, 439] on div "Approved / On Hold" at bounding box center [212, 434] width 129 height 23
click at [145, 439] on input "Approved / On Hold (2)" at bounding box center [133, 434] width 23 height 23
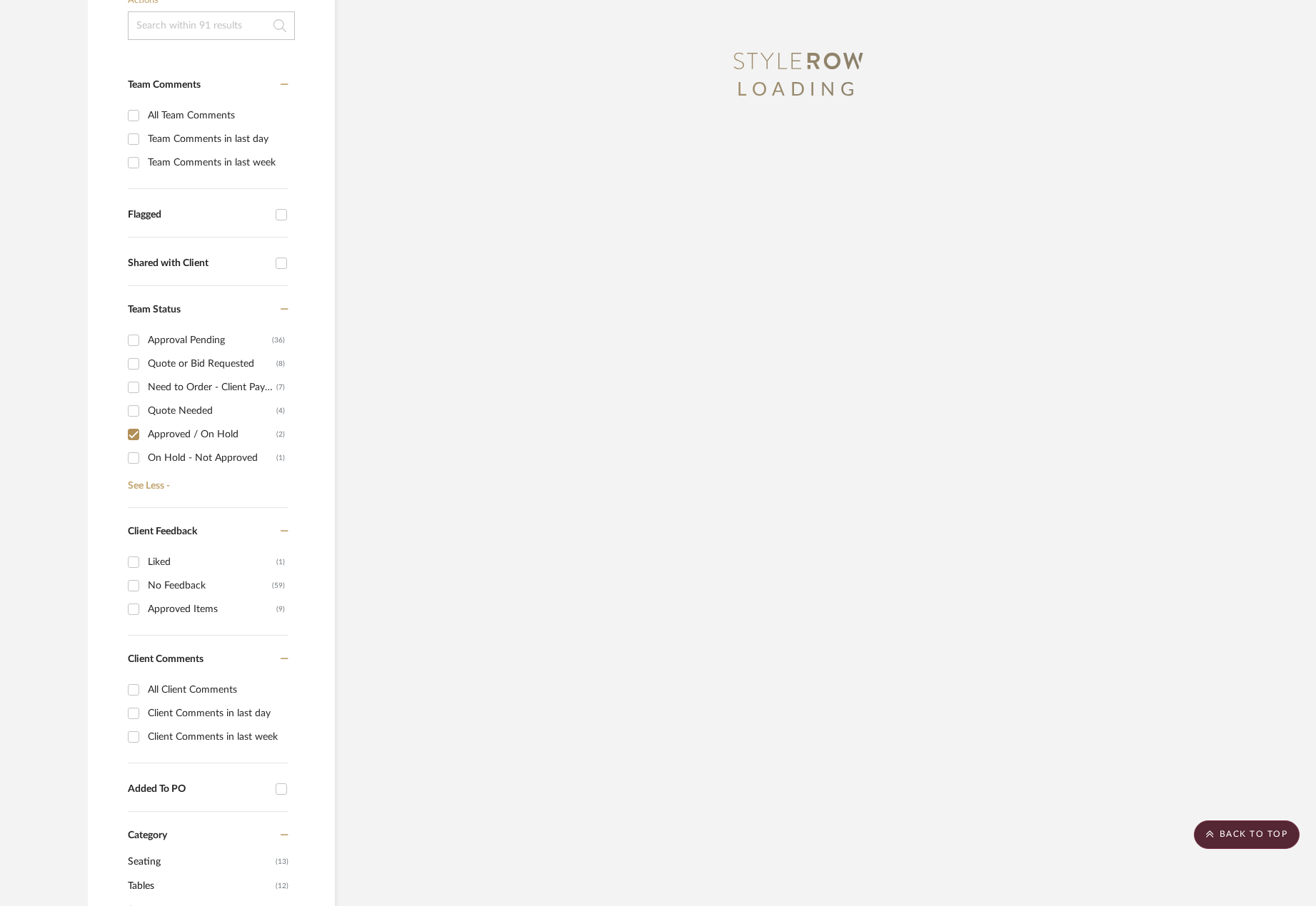
scroll to position [0, 0]
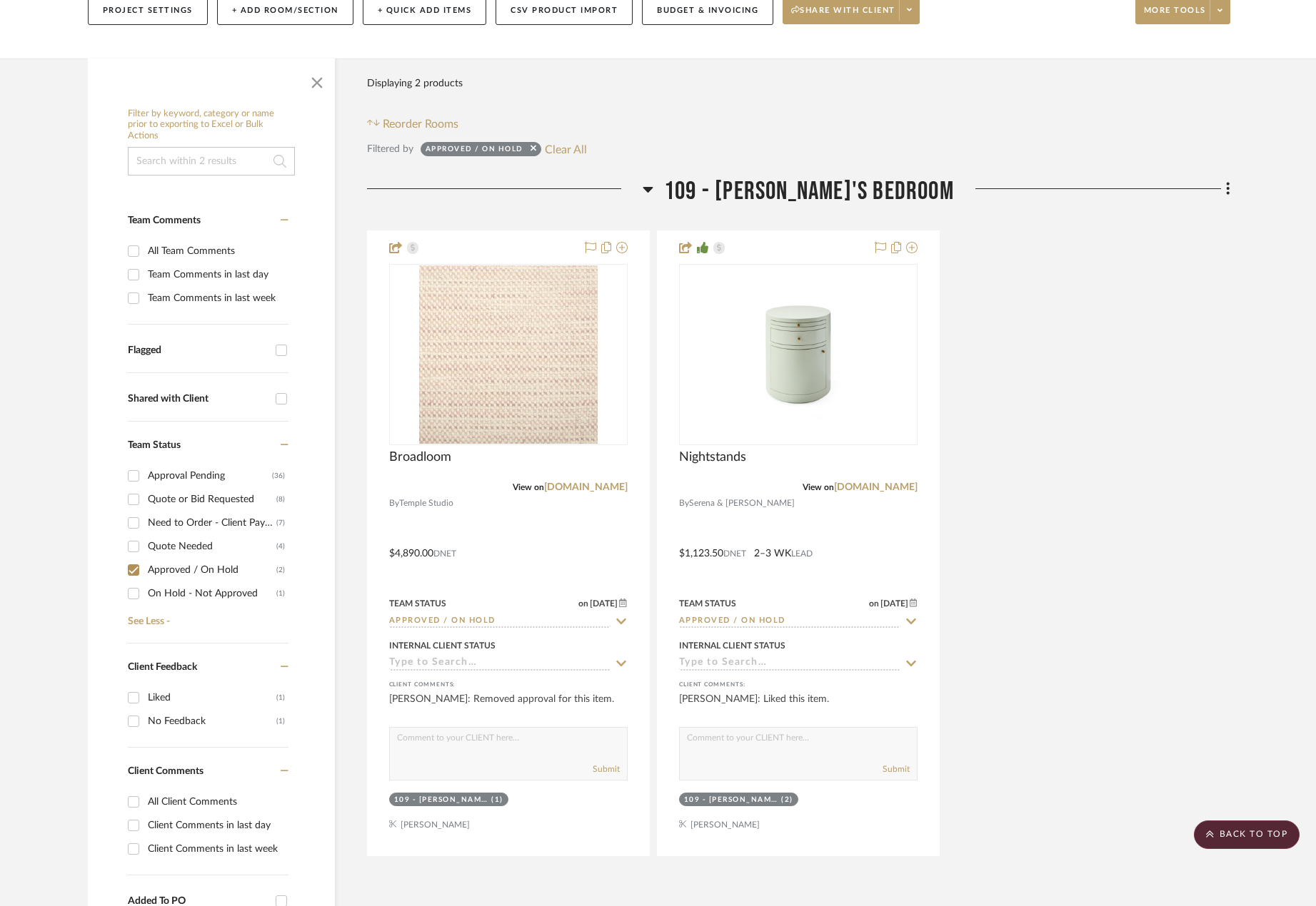
scroll to position [214, 0]
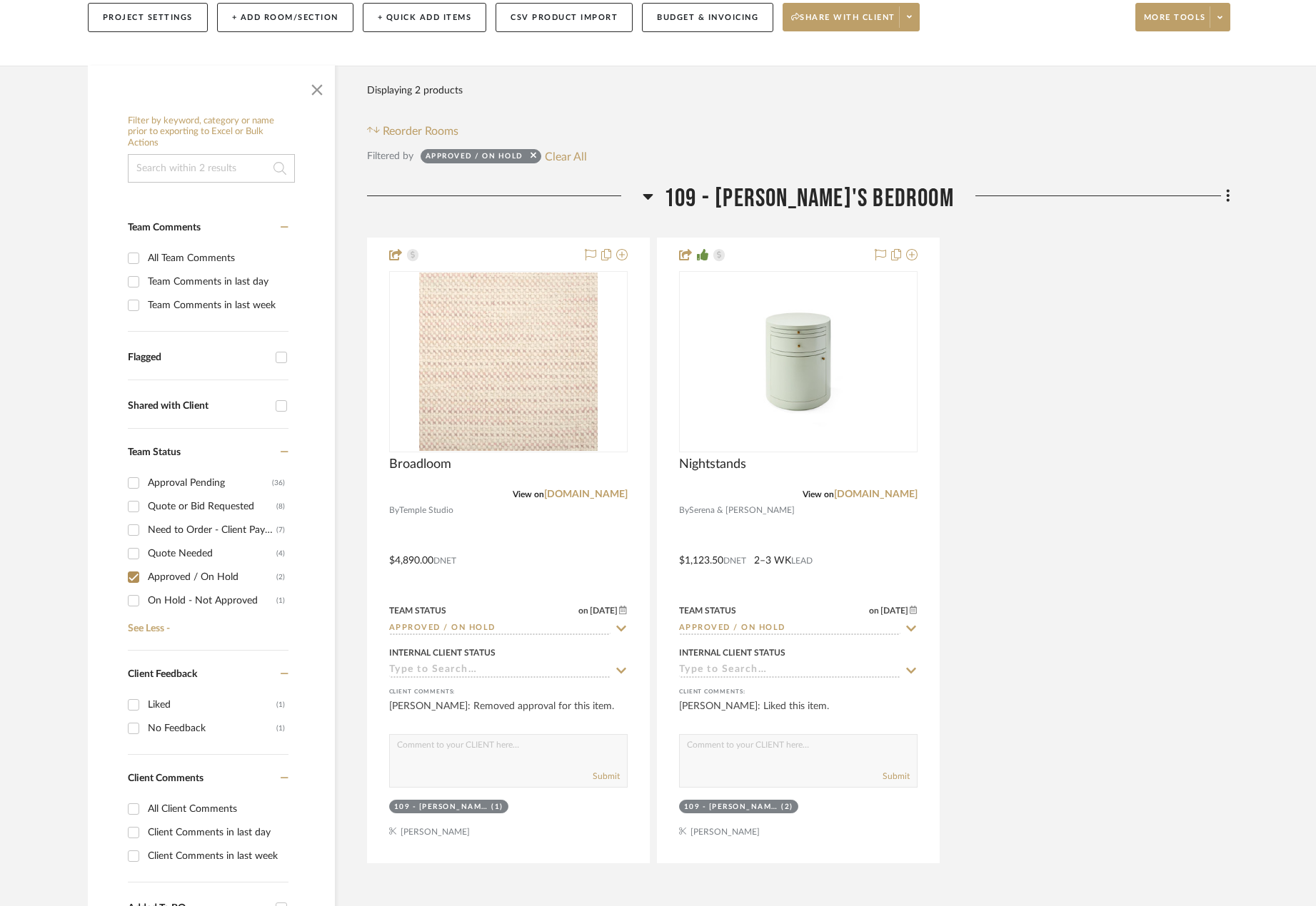
click at [198, 570] on div "Approved / On Hold" at bounding box center [212, 577] width 129 height 23
click at [145, 570] on input "Approved / On Hold (2)" at bounding box center [133, 577] width 23 height 23
checkbox input "false"
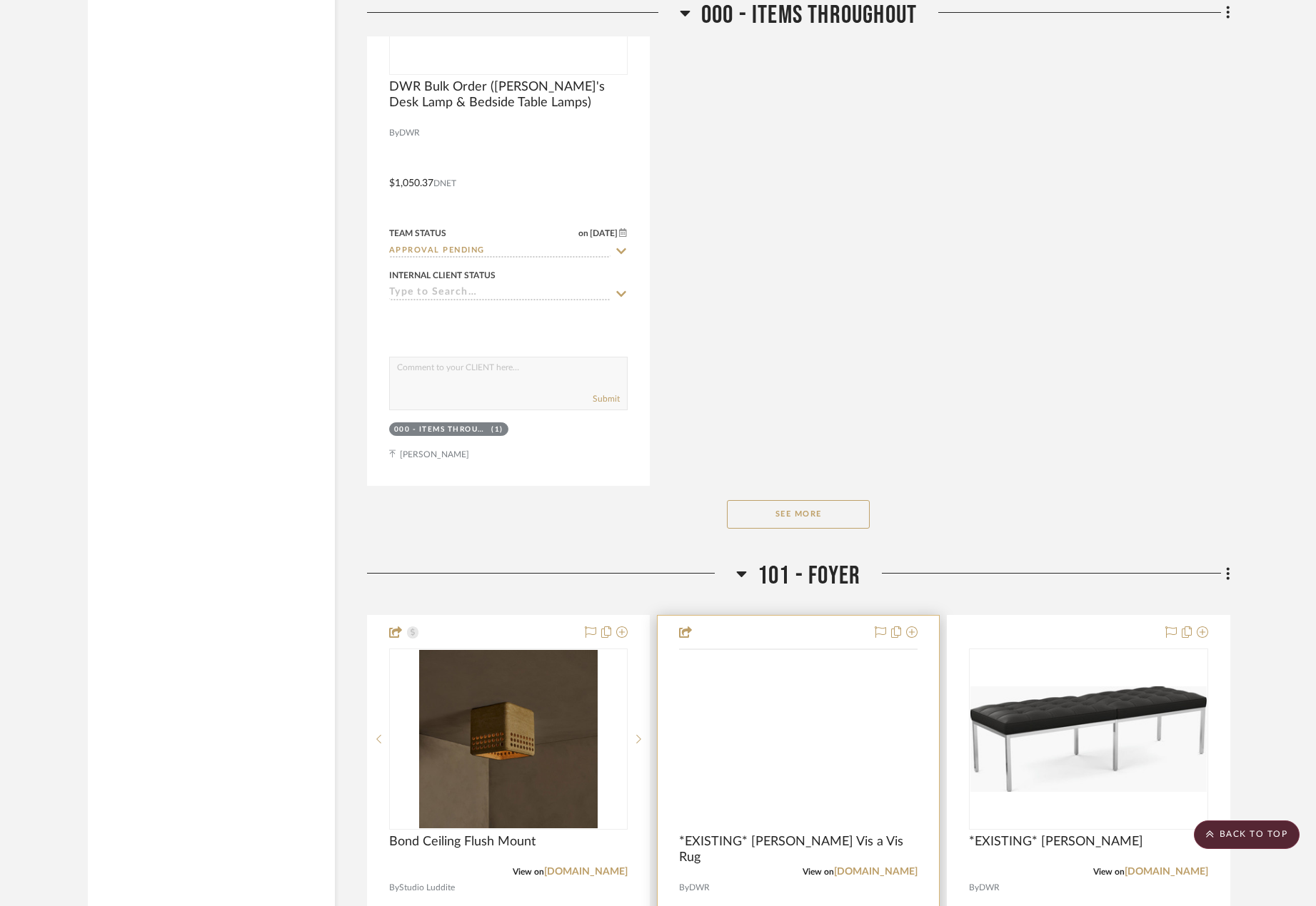
scroll to position [3854, 0]
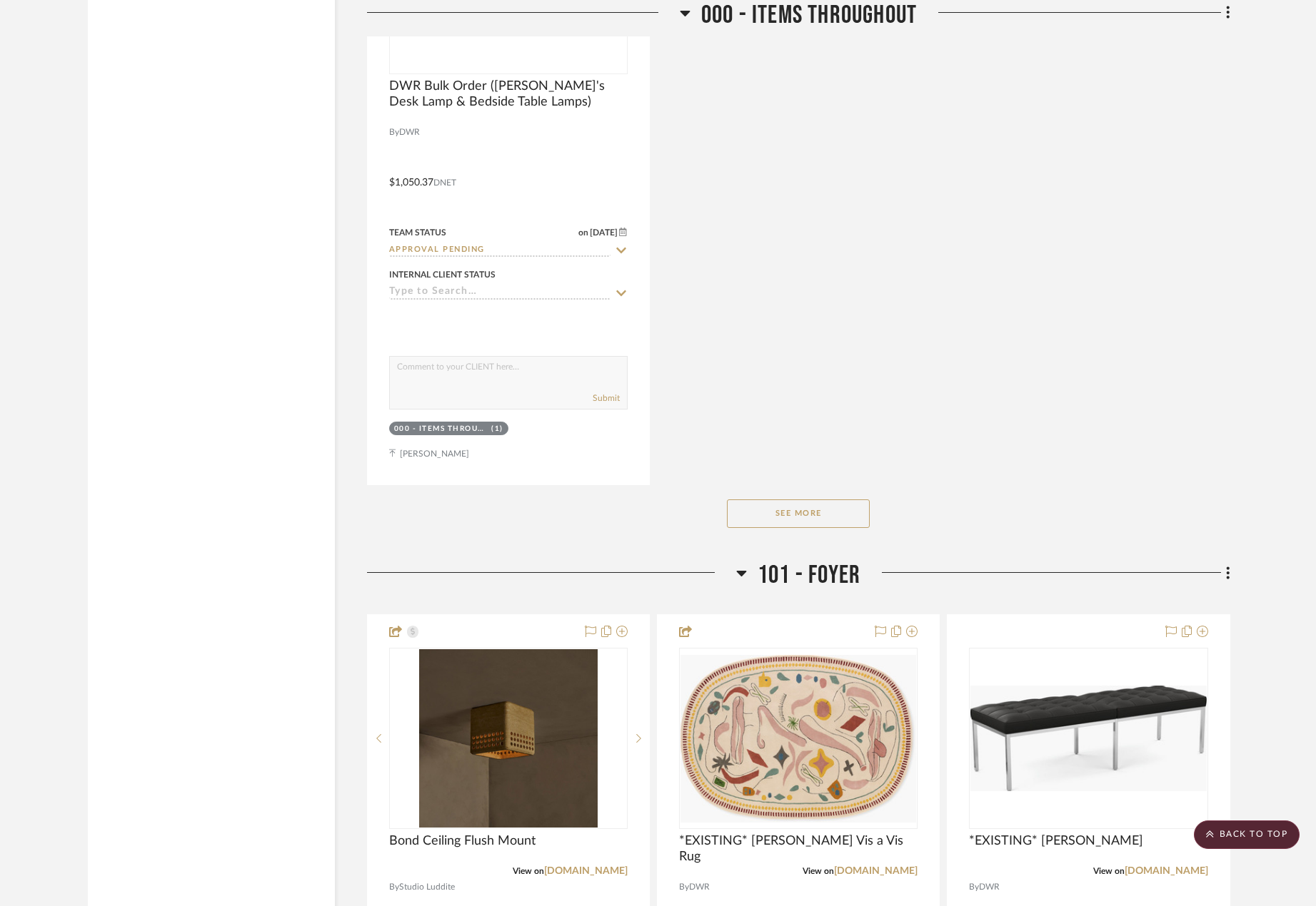
click at [825, 524] on button "See More" at bounding box center [798, 514] width 143 height 29
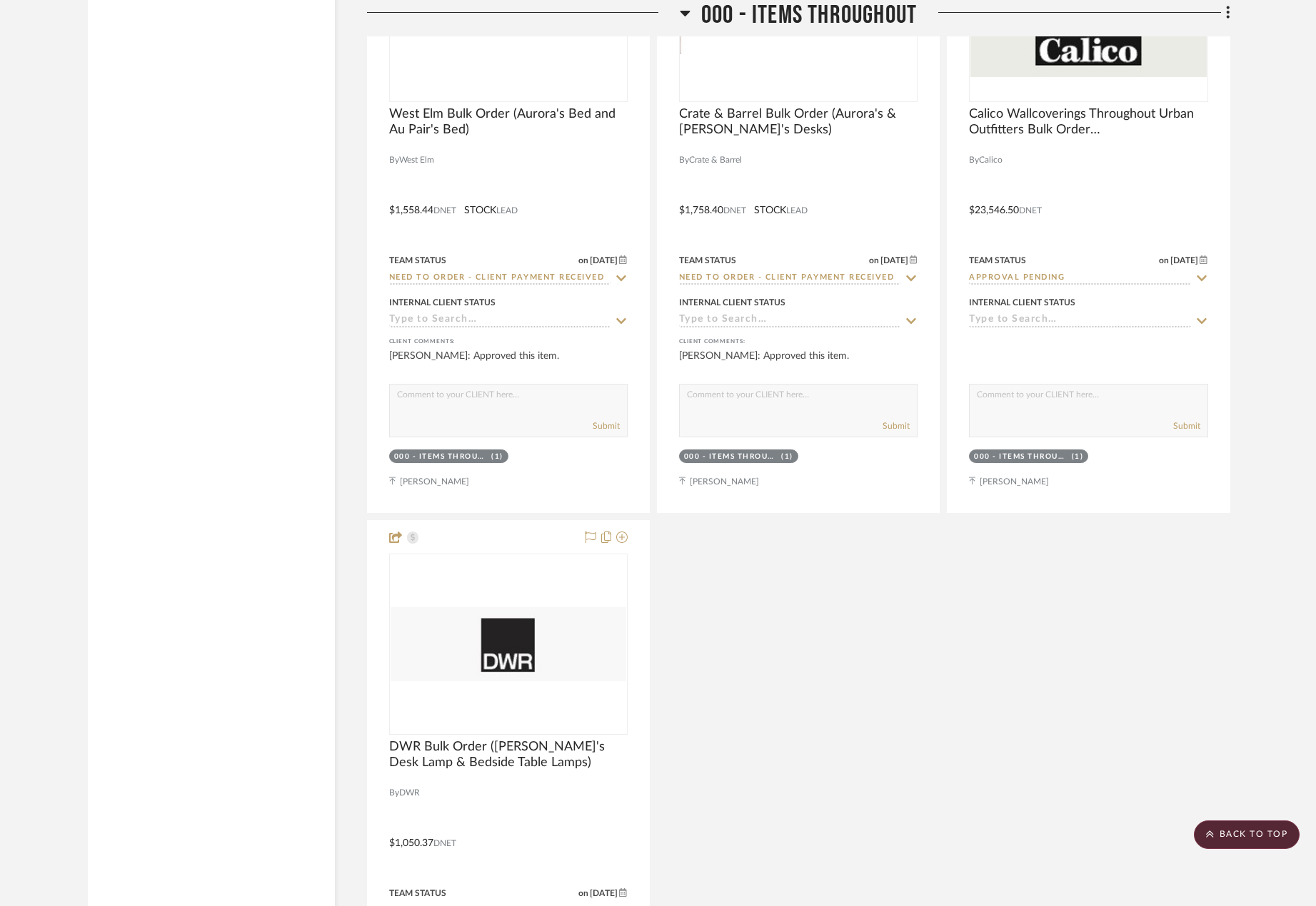
scroll to position [3069, 0]
